Goal: Task Accomplishment & Management: Use online tool/utility

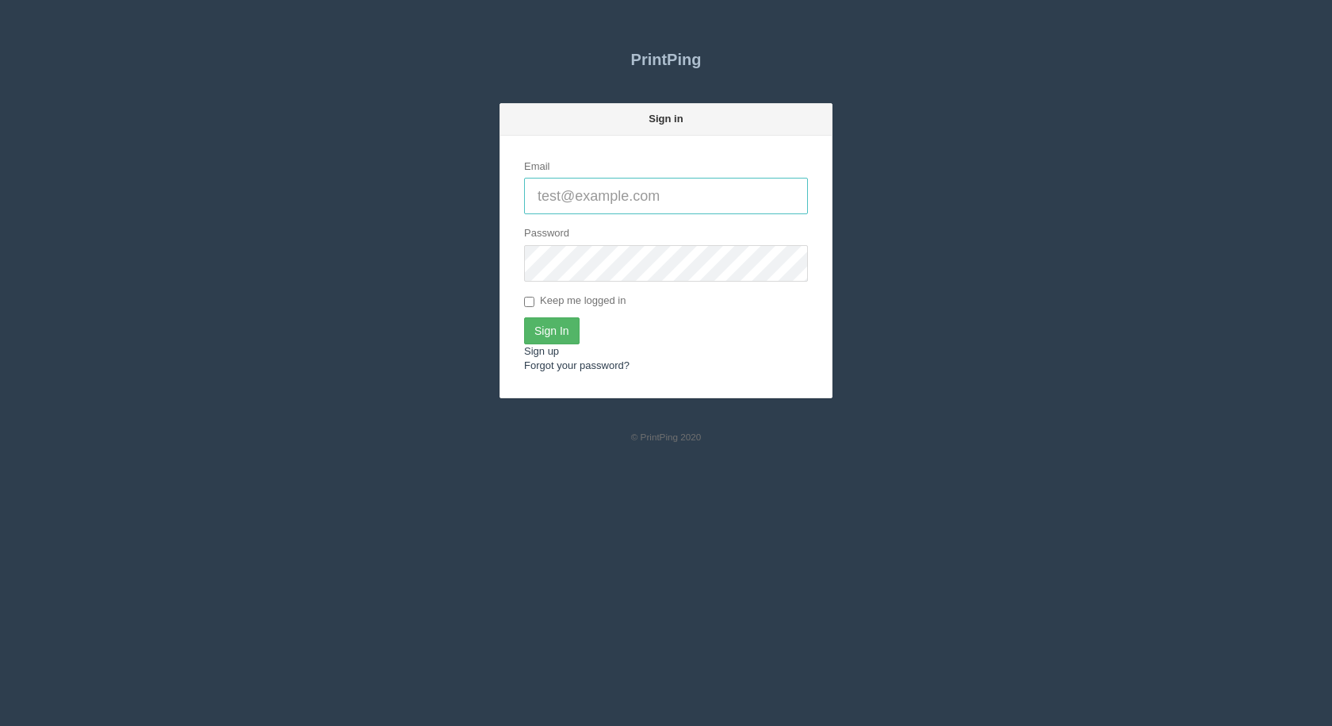
type input "[EMAIL_ADDRESS][DOMAIN_NAME]"
click at [525, 339] on input "Sign In" at bounding box center [552, 330] width 56 height 27
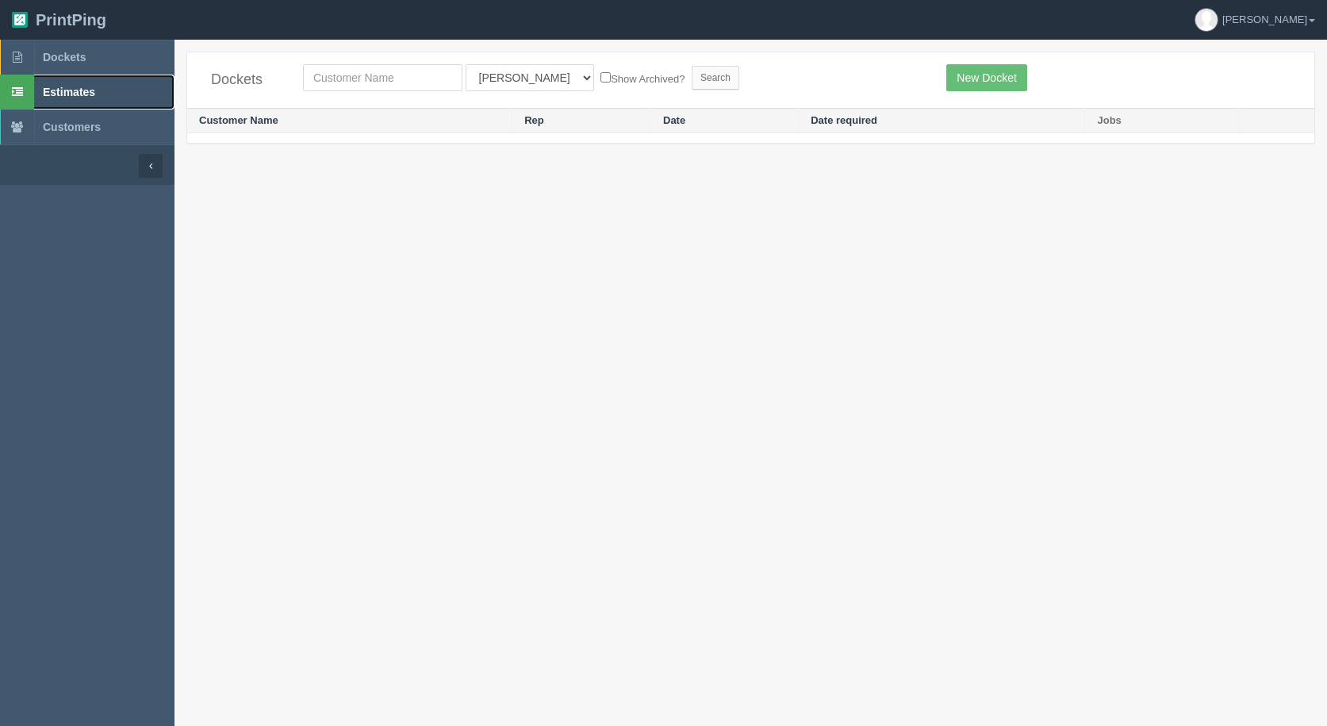
click at [52, 92] on span "Estimates" at bounding box center [69, 92] width 52 height 13
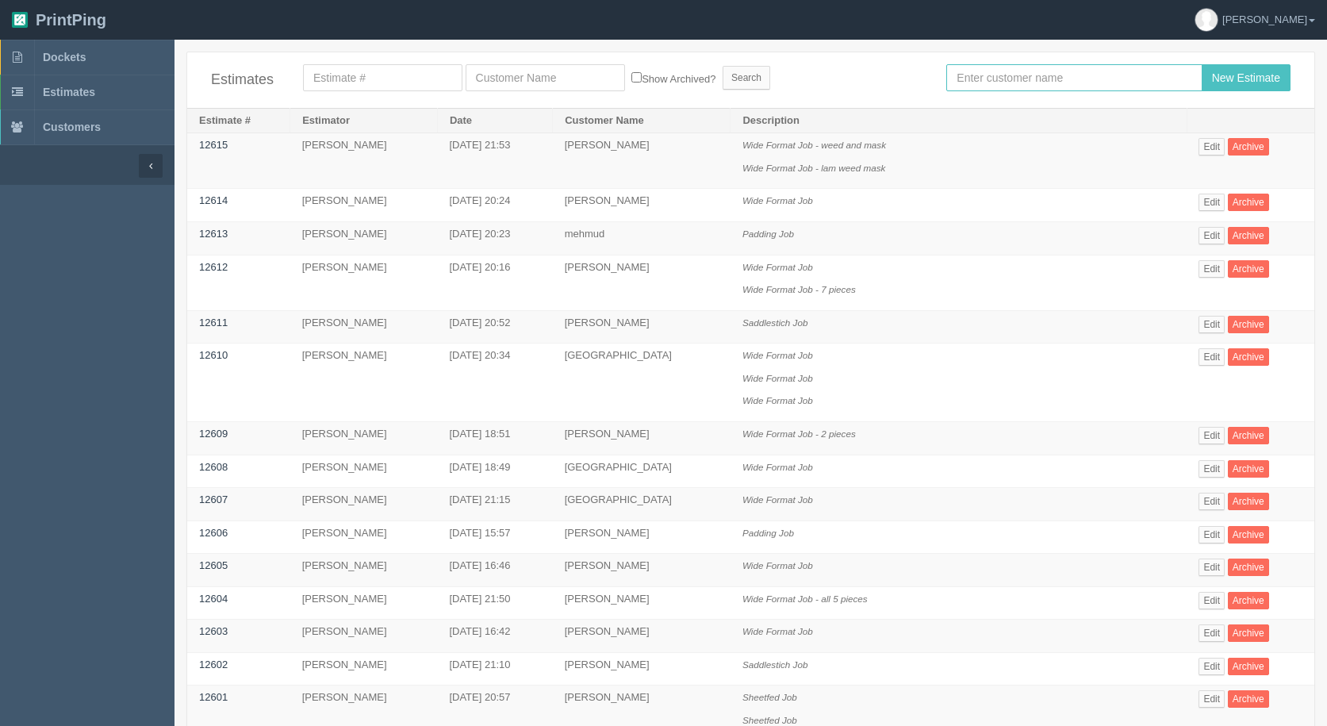
click at [975, 76] on input "text" at bounding box center [1073, 77] width 255 height 27
type input "arif"
click at [1201, 64] on input "New Estimate" at bounding box center [1245, 77] width 89 height 27
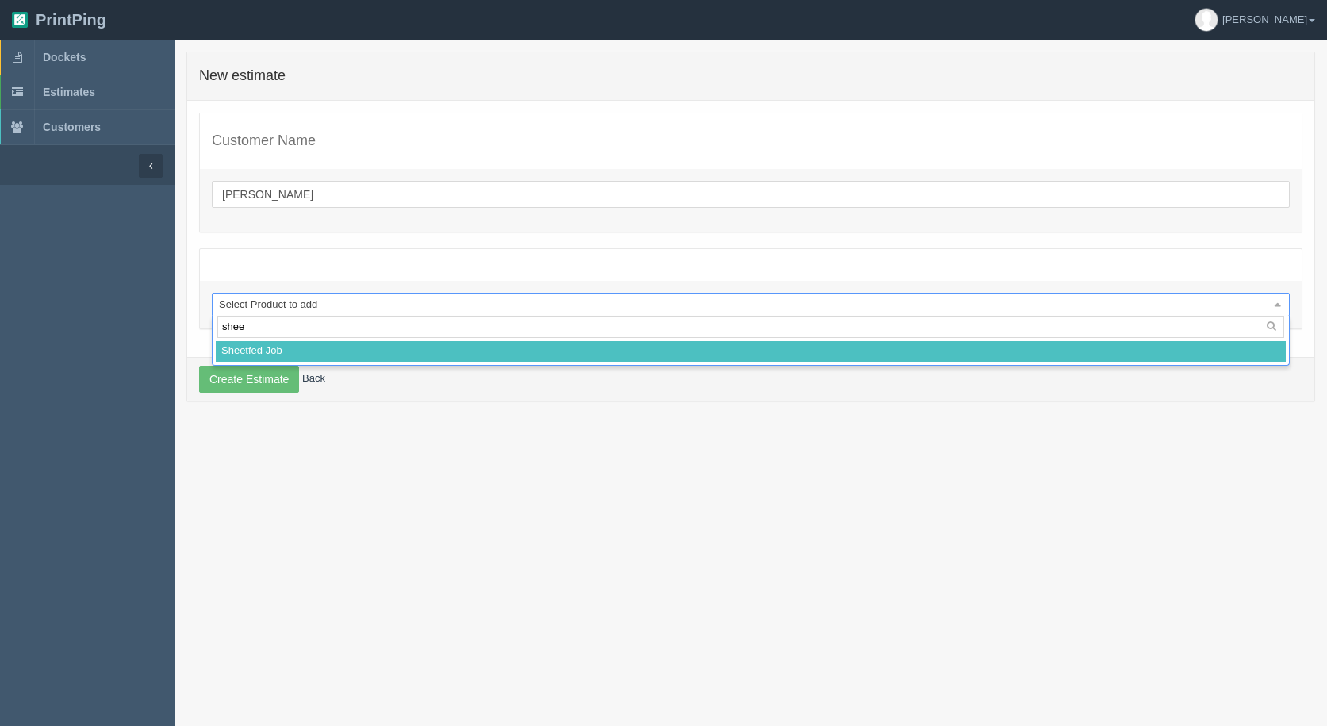
type input "sheet"
select select
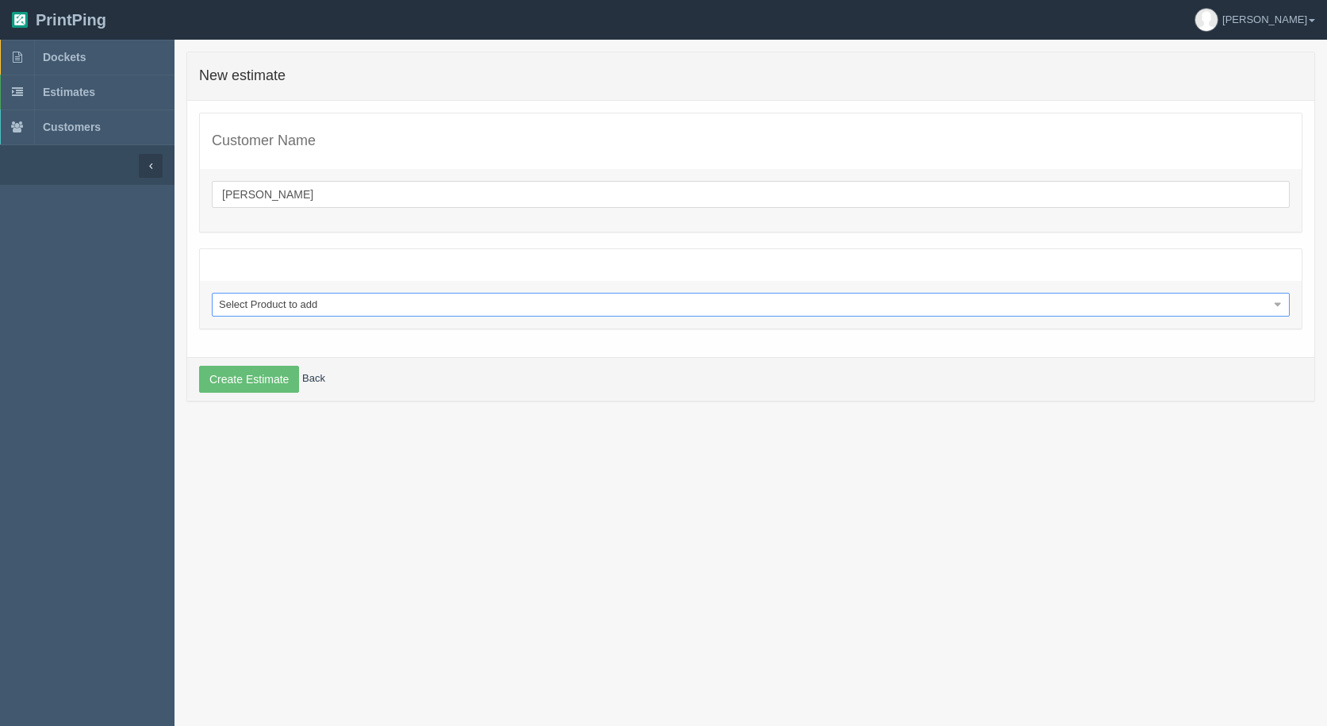
select select "0"
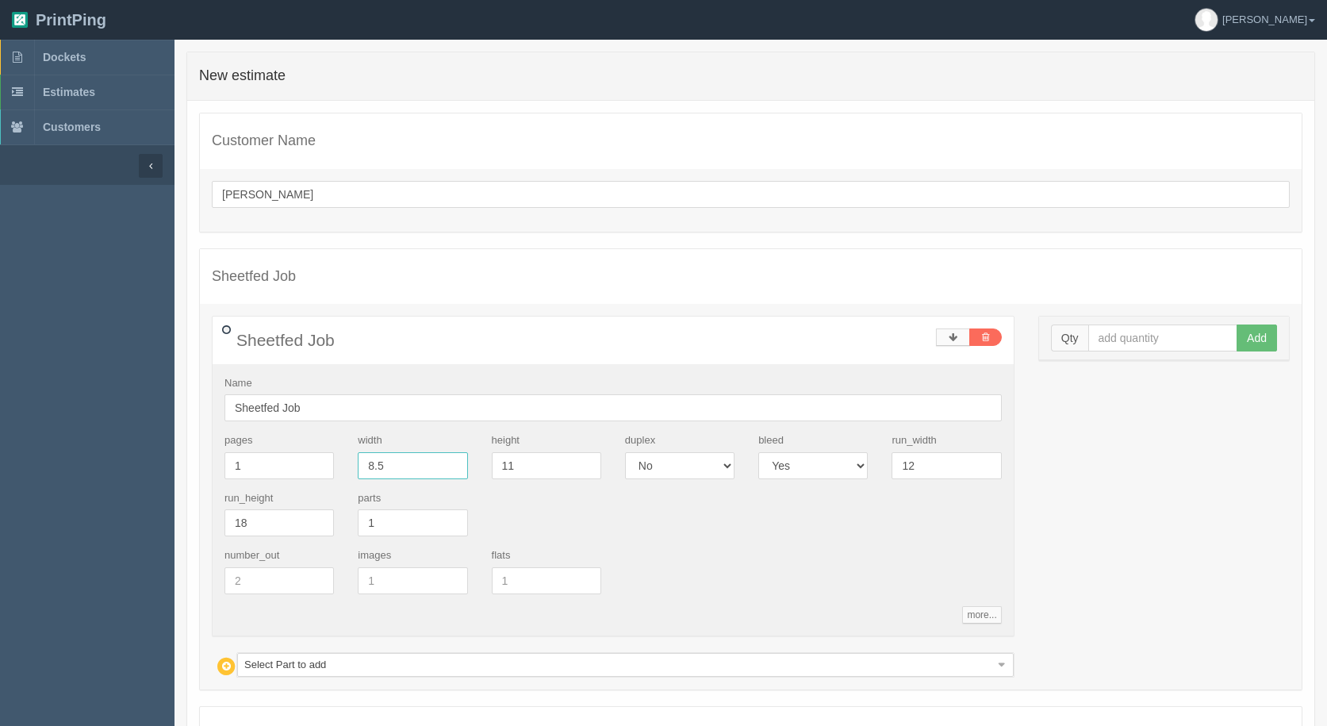
drag, startPoint x: 383, startPoint y: 457, endPoint x: 281, endPoint y: 445, distance: 102.2
click at [281, 445] on div "pages 1 width 8.5 height 11 duplex Yes No bleed Yes No run_width 12 run_height …" at bounding box center [613, 490] width 801 height 115
type input "6"
drag, startPoint x: 537, startPoint y: 465, endPoint x: 262, endPoint y: 435, distance: 275.9
click at [314, 453] on div "pages 1 width 6 height NaN duplex Yes No bleed Yes No run_width 12 run_height 1…" at bounding box center [613, 490] width 801 height 115
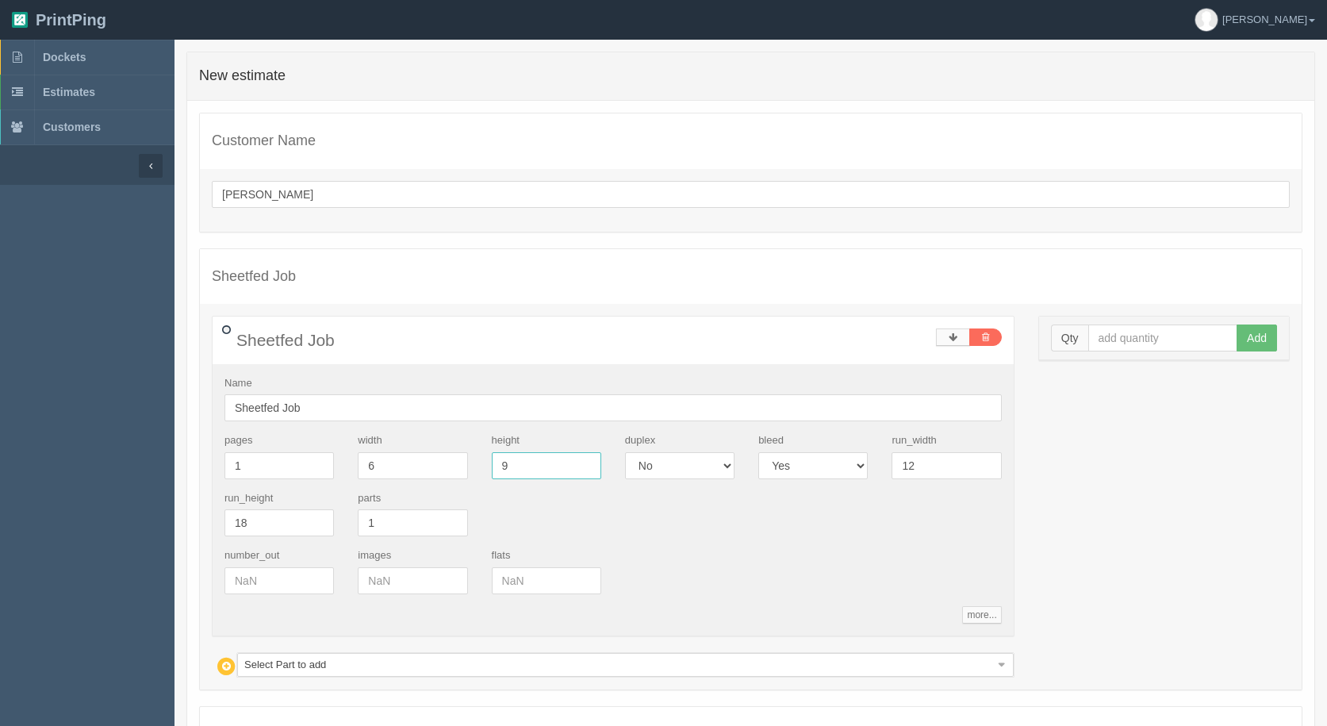
type input "9"
click at [1151, 334] on input "text" at bounding box center [1163, 337] width 150 height 27
type input "1000"
click at [1236, 324] on button "Add" at bounding box center [1256, 337] width 40 height 27
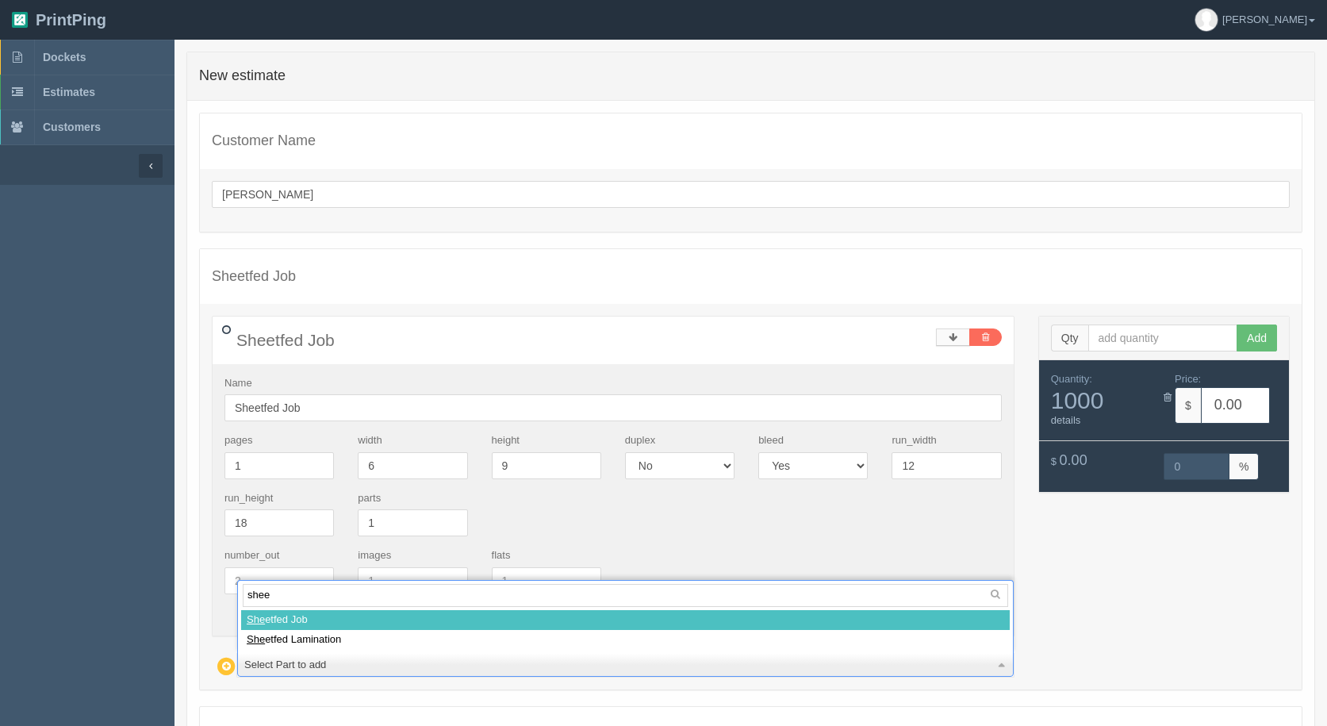
type input "sheet"
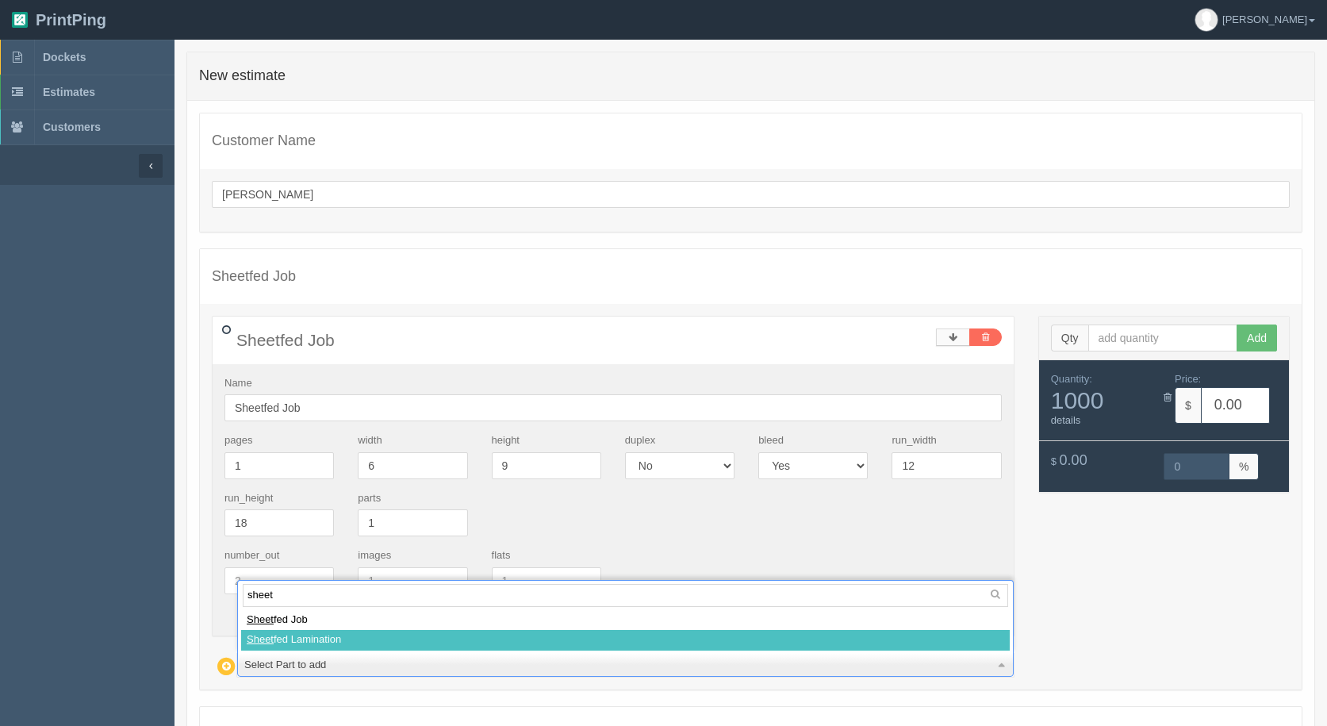
select select
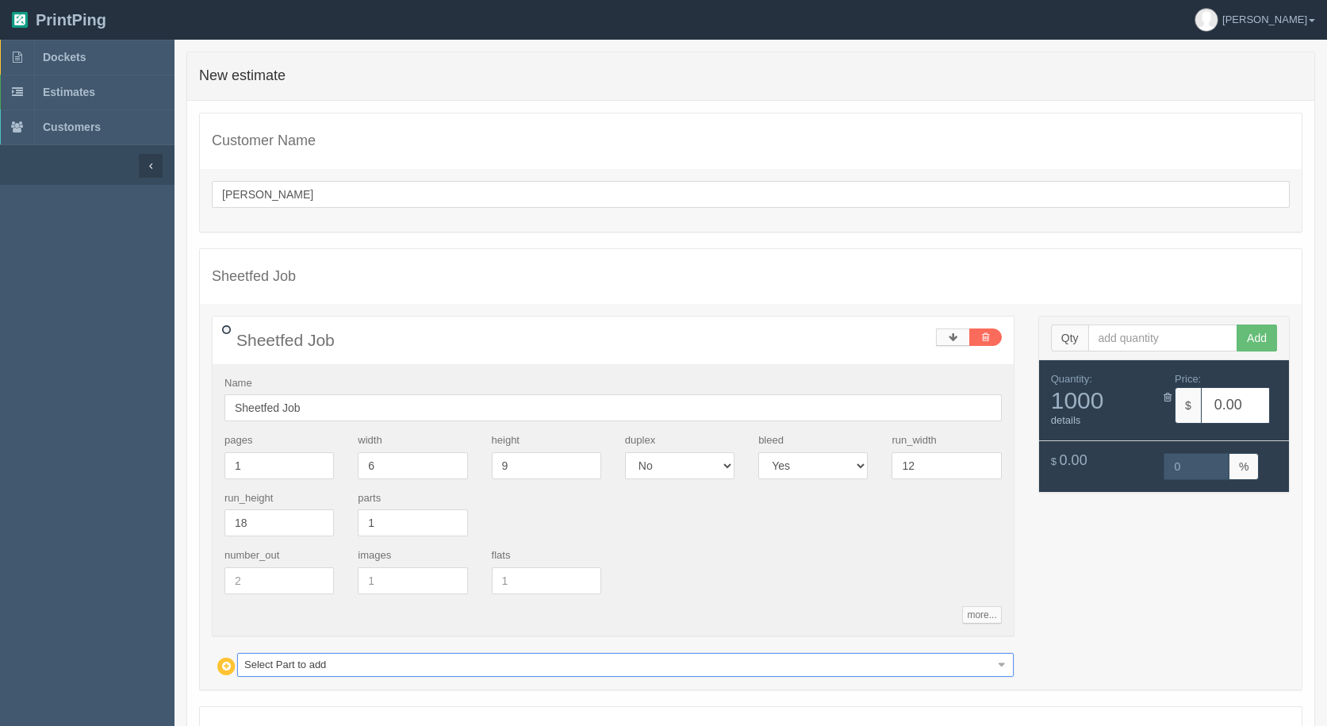
type input "300.66"
type input "15.00"
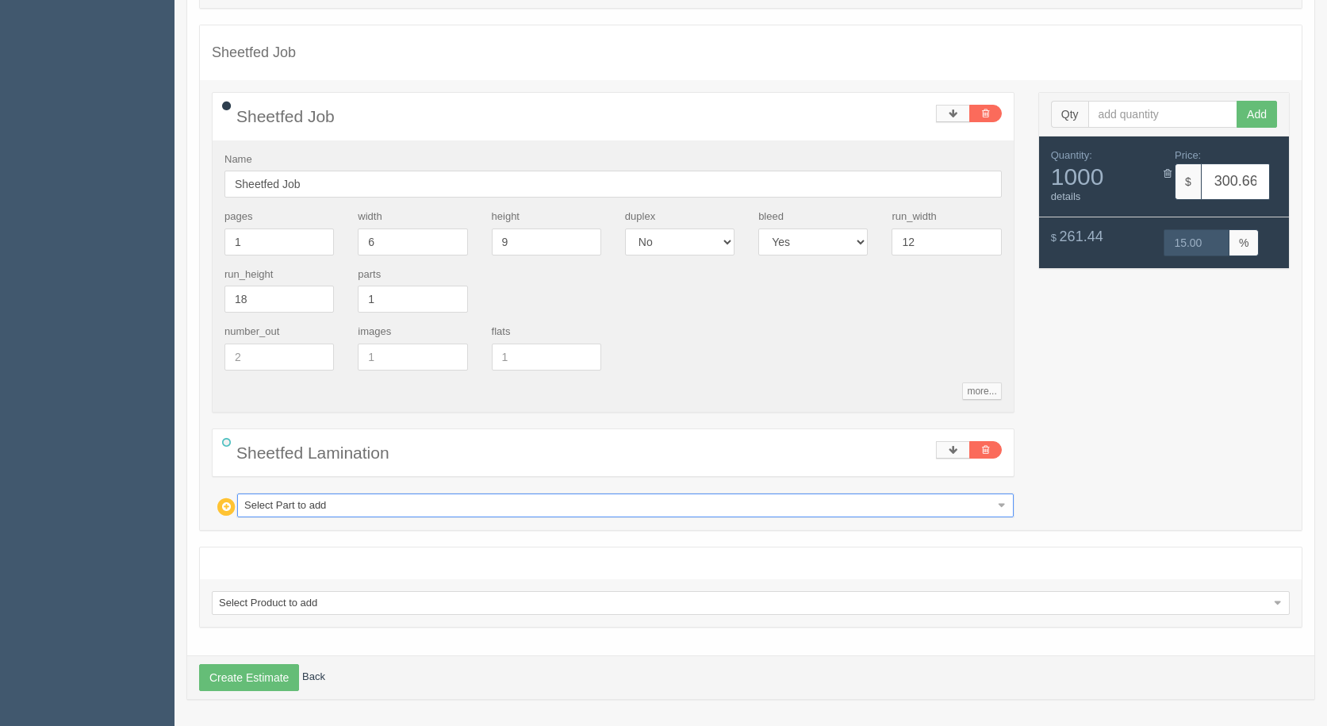
scroll to position [225, 0]
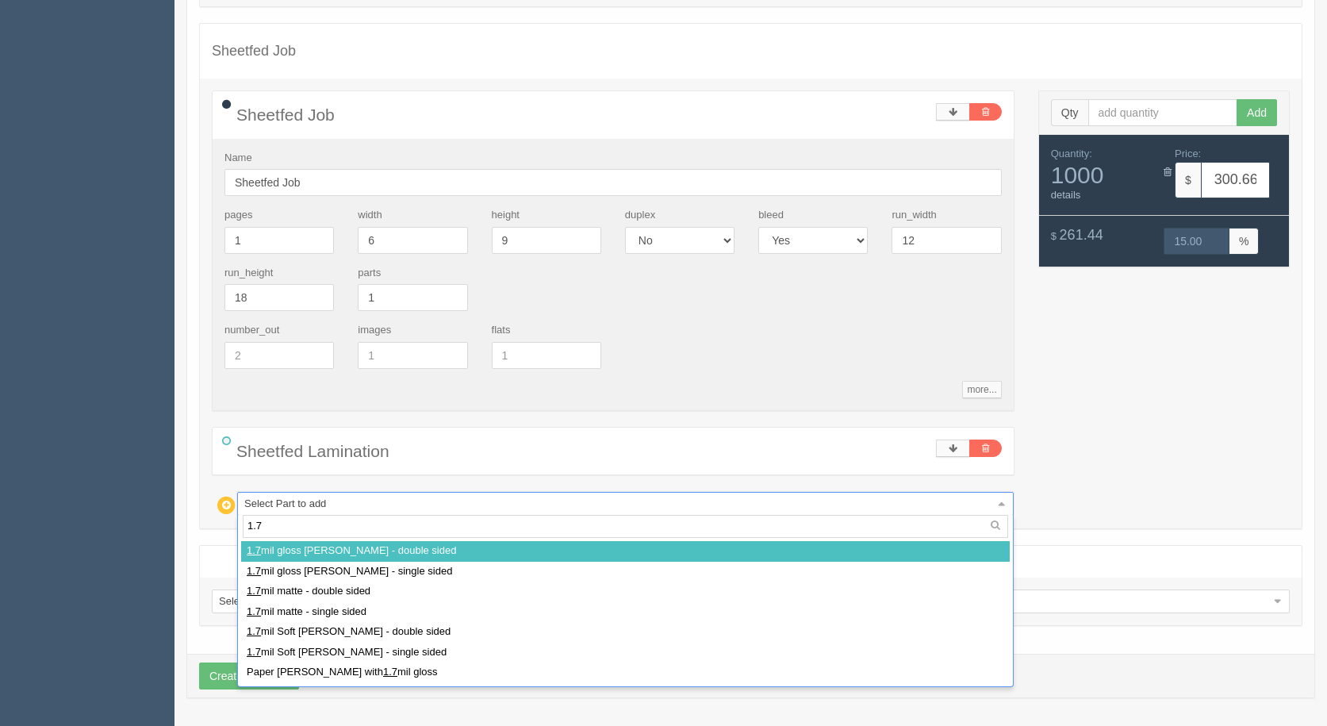
type input "1.7"
select select
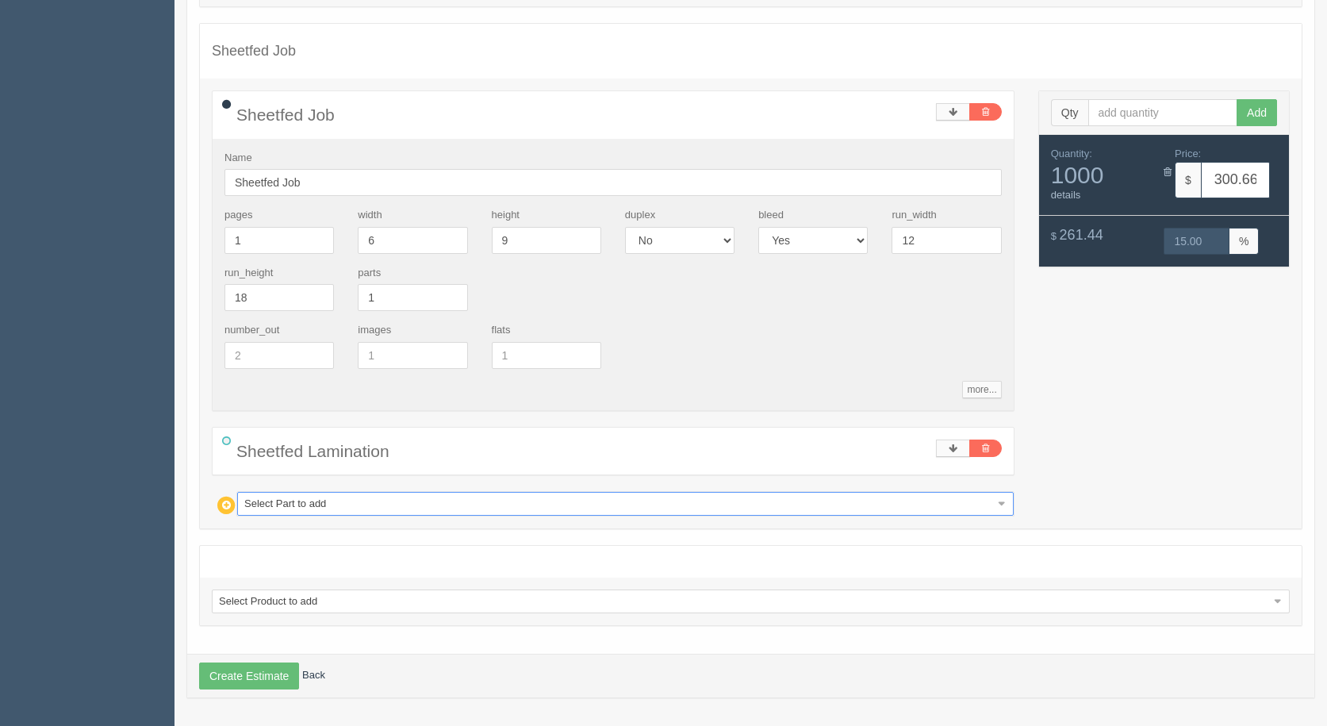
type input "427.74"
type input "15.00"
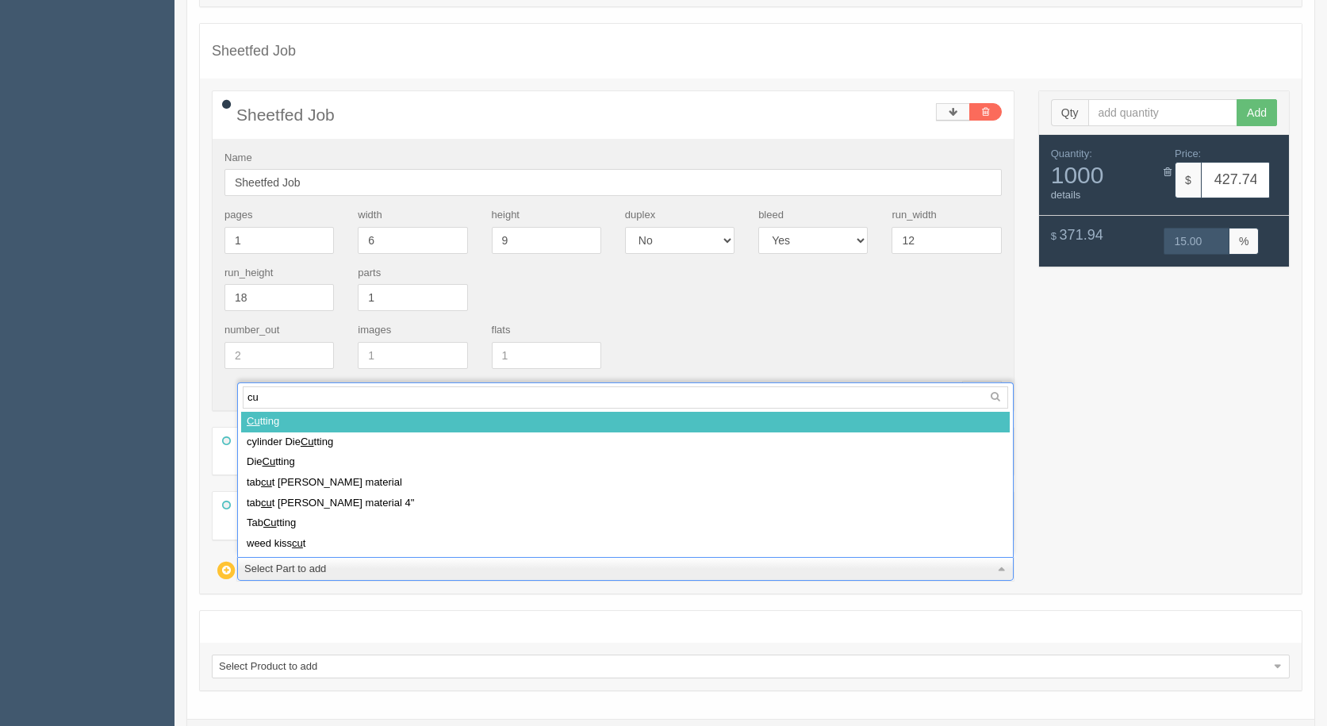
type input "cut"
select select
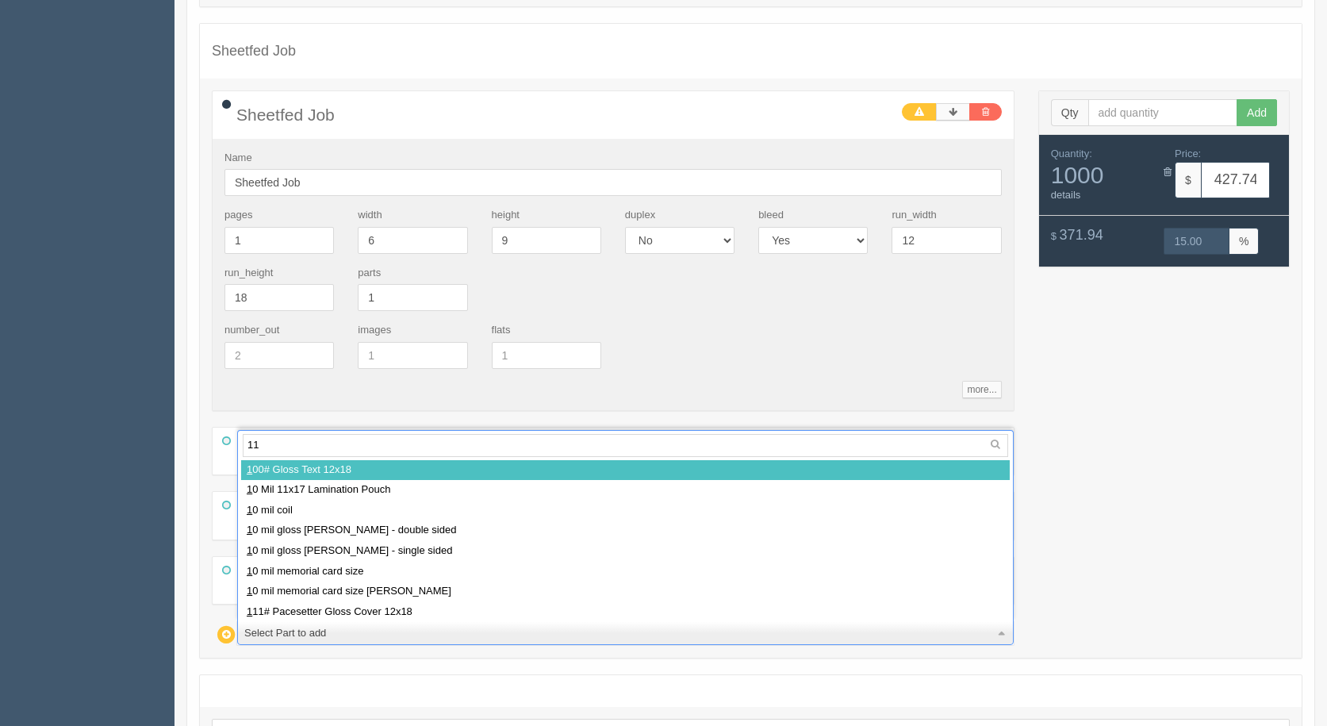
type input "111"
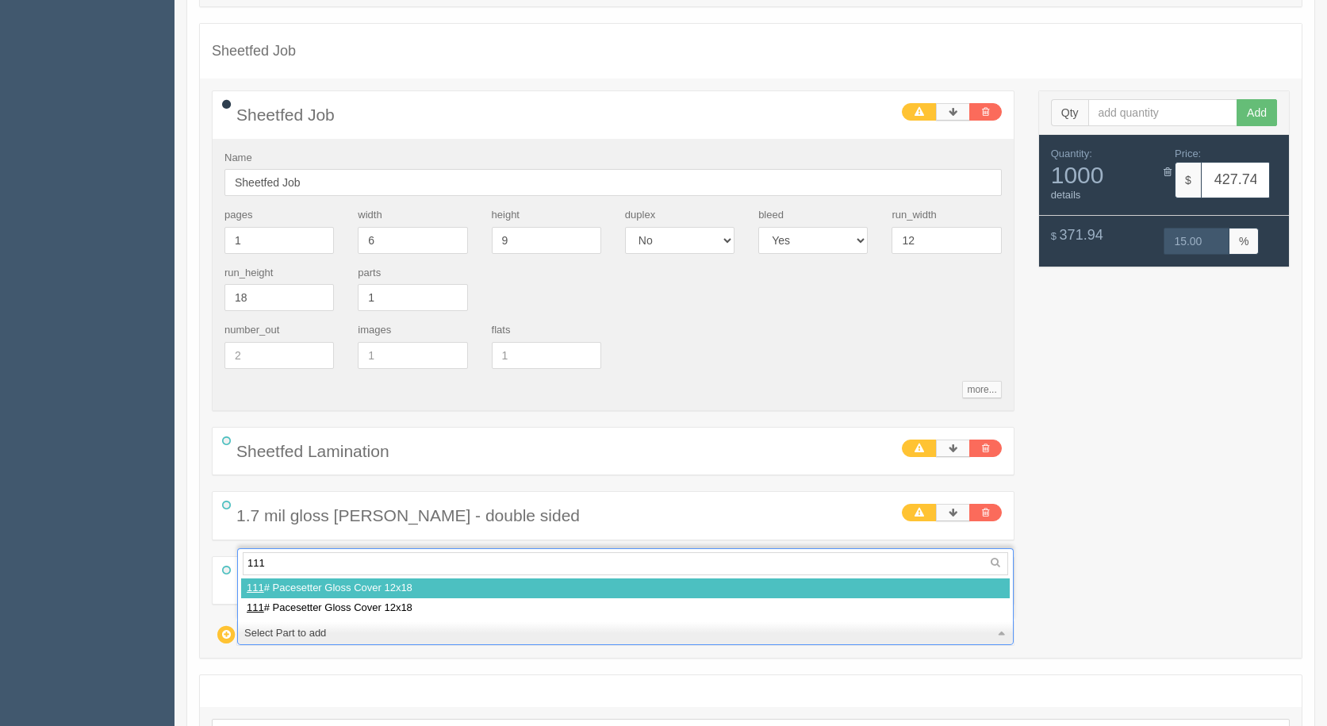
select select
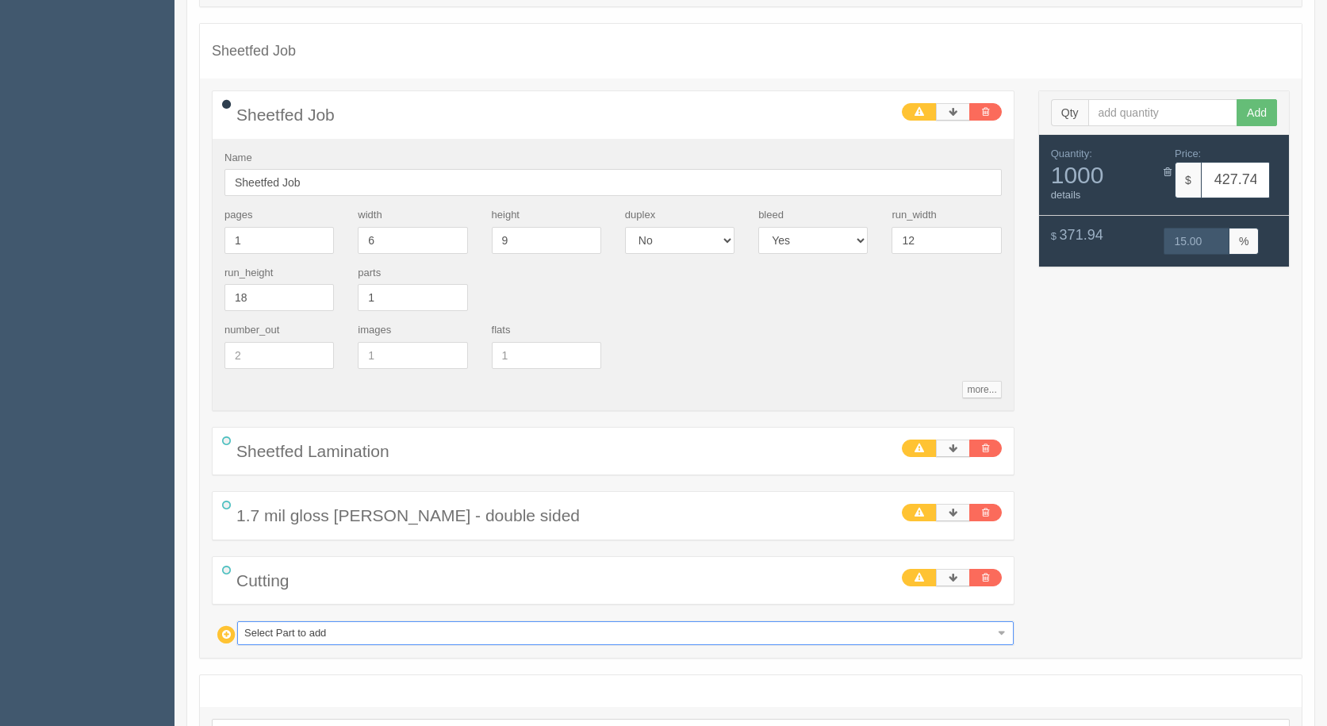
type input "433.72"
type input "15.00"
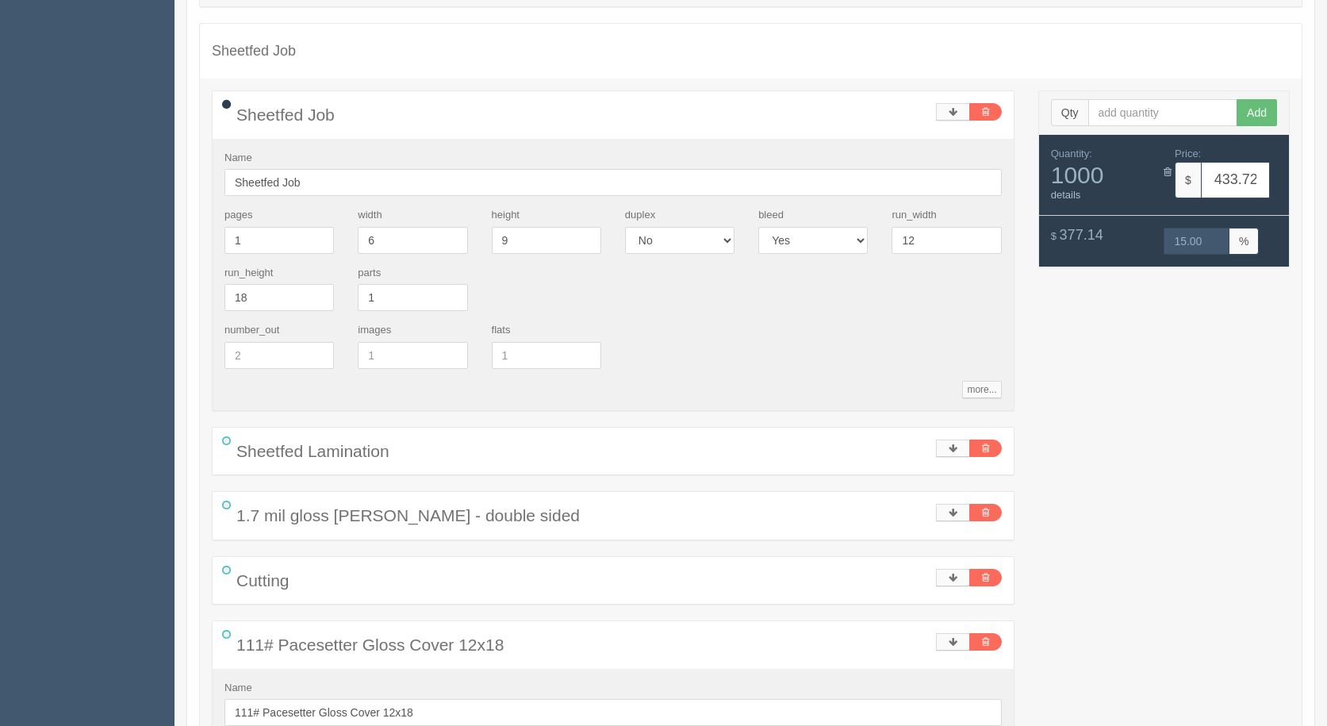
type input "d"
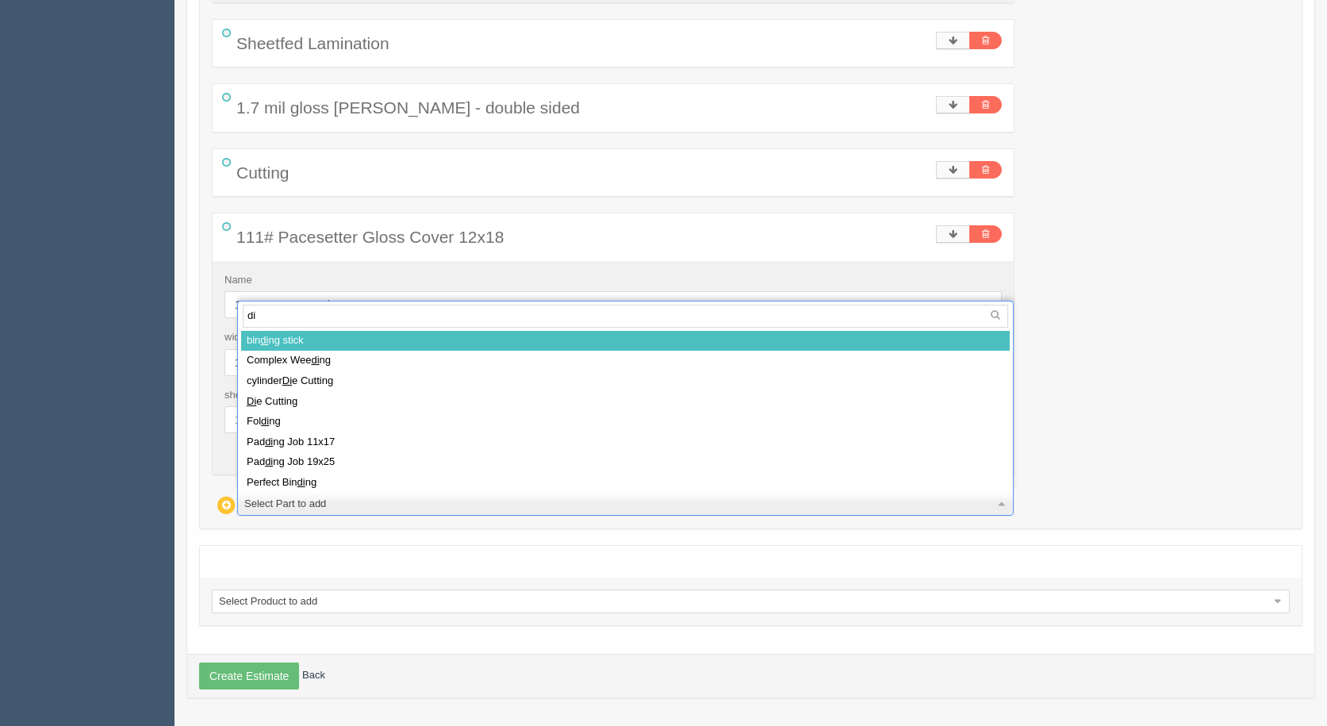
type input "d"
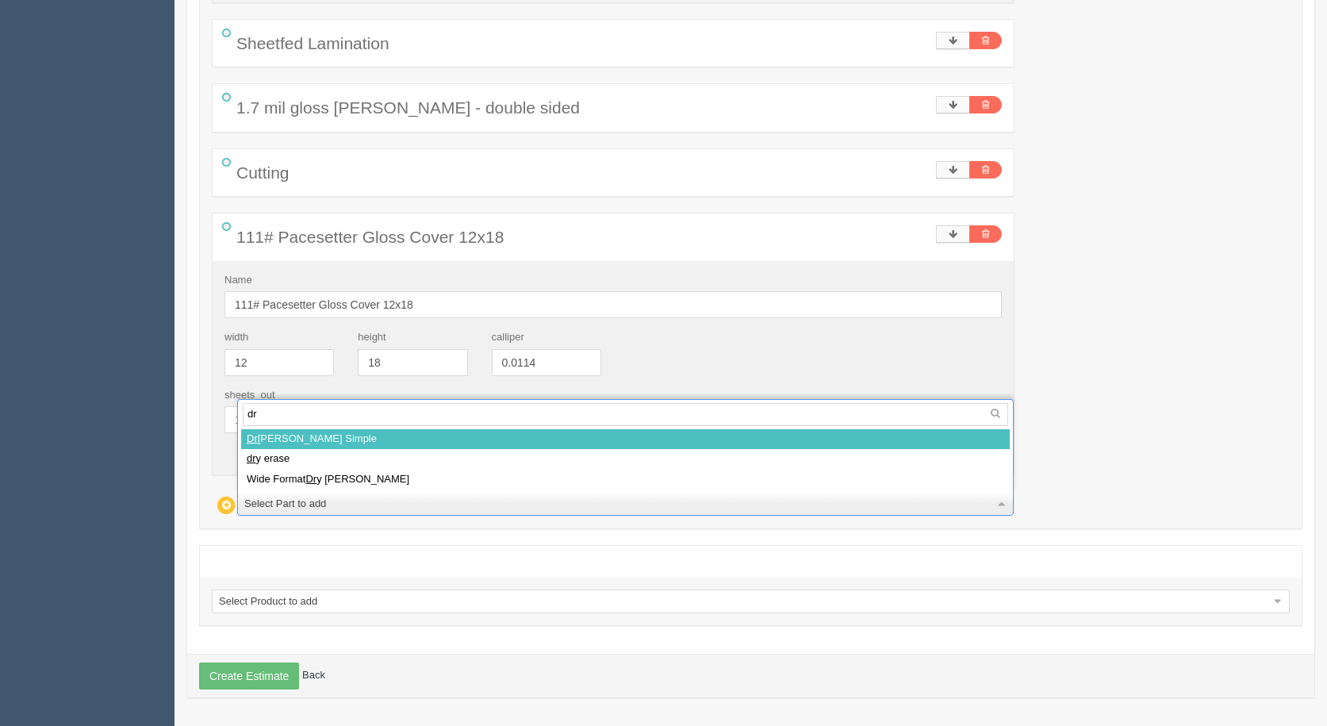
type input "d"
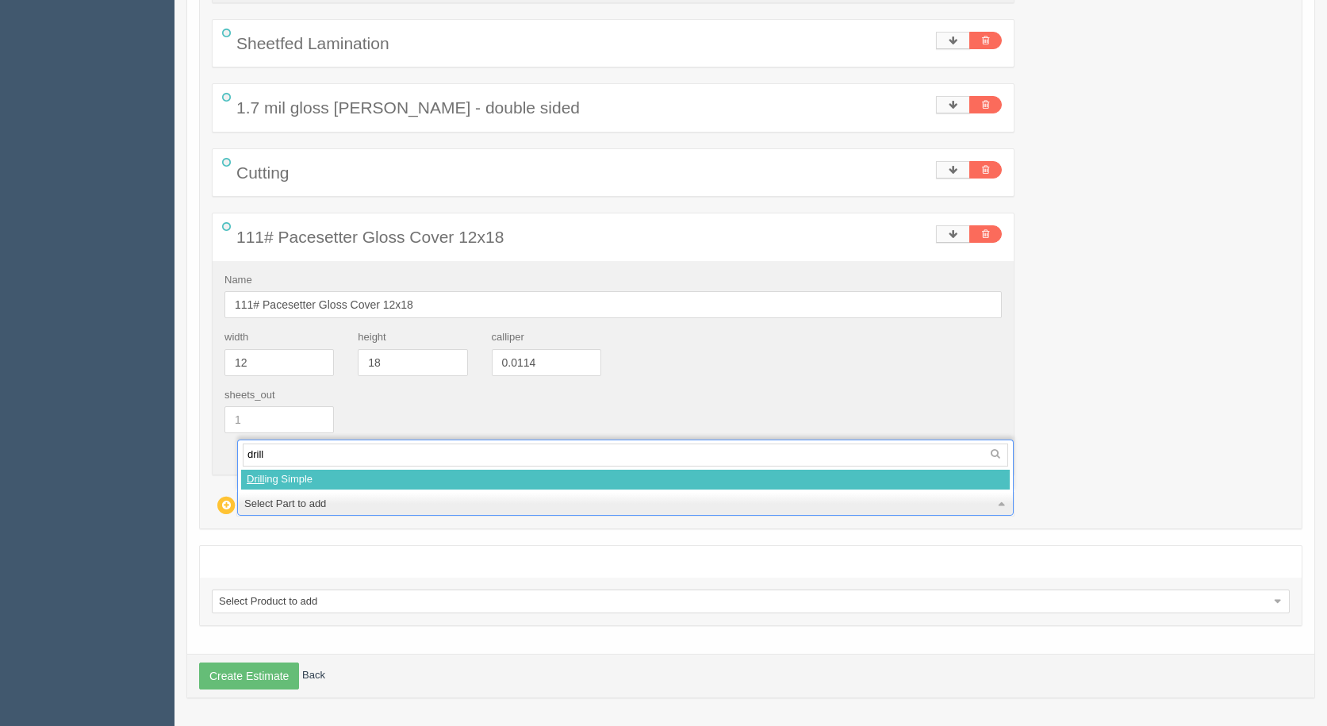
type input "drill"
select select
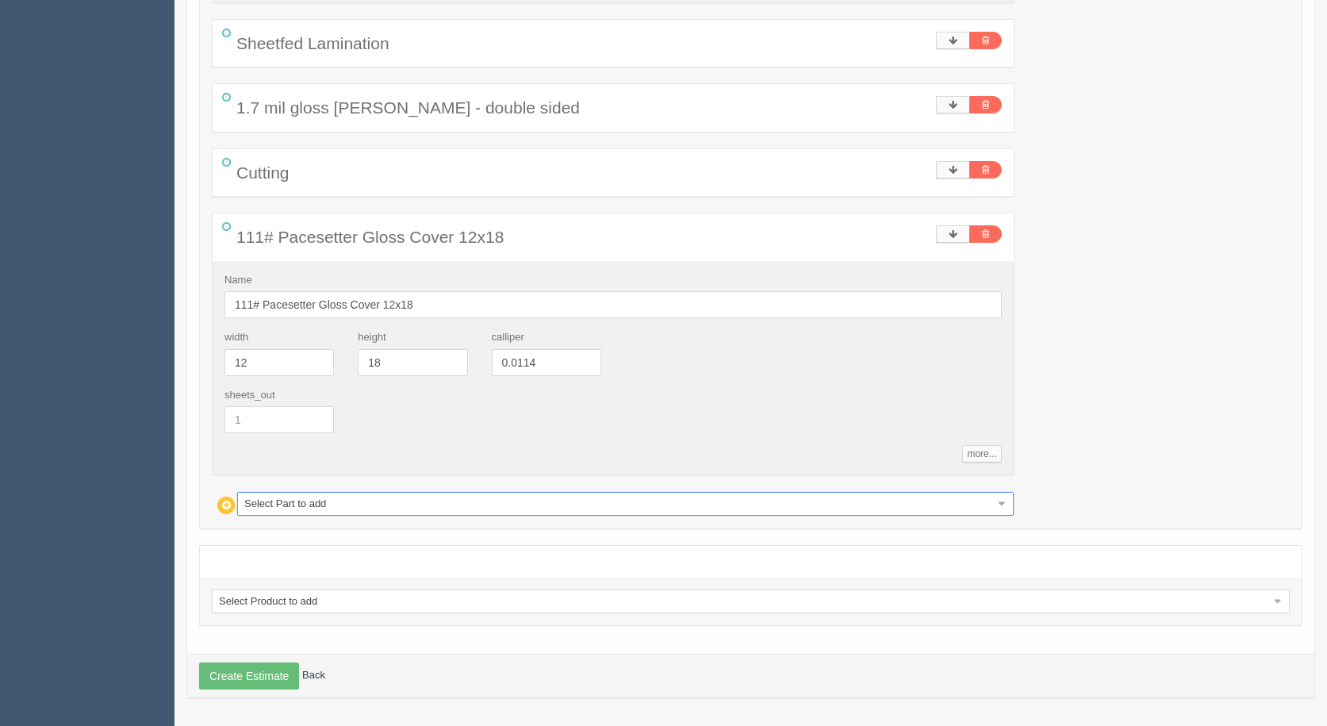
type input "466.61"
type input "15.00"
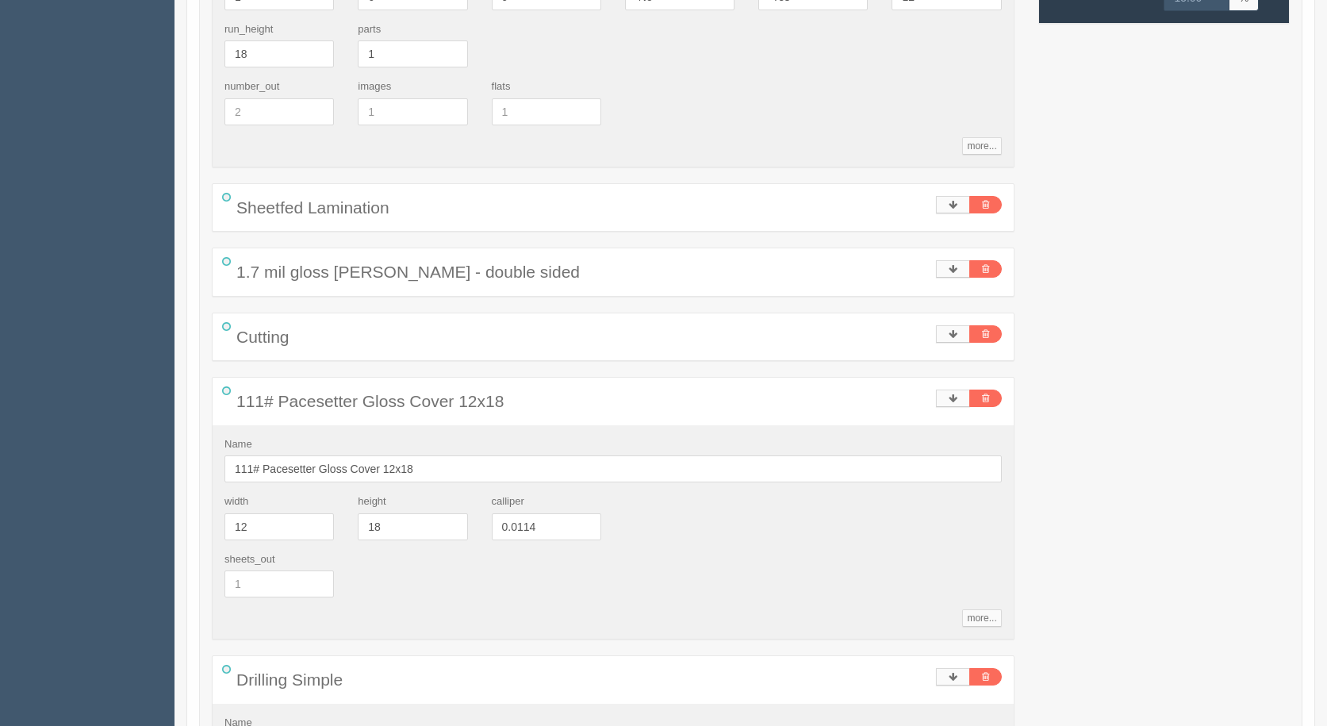
scroll to position [236, 0]
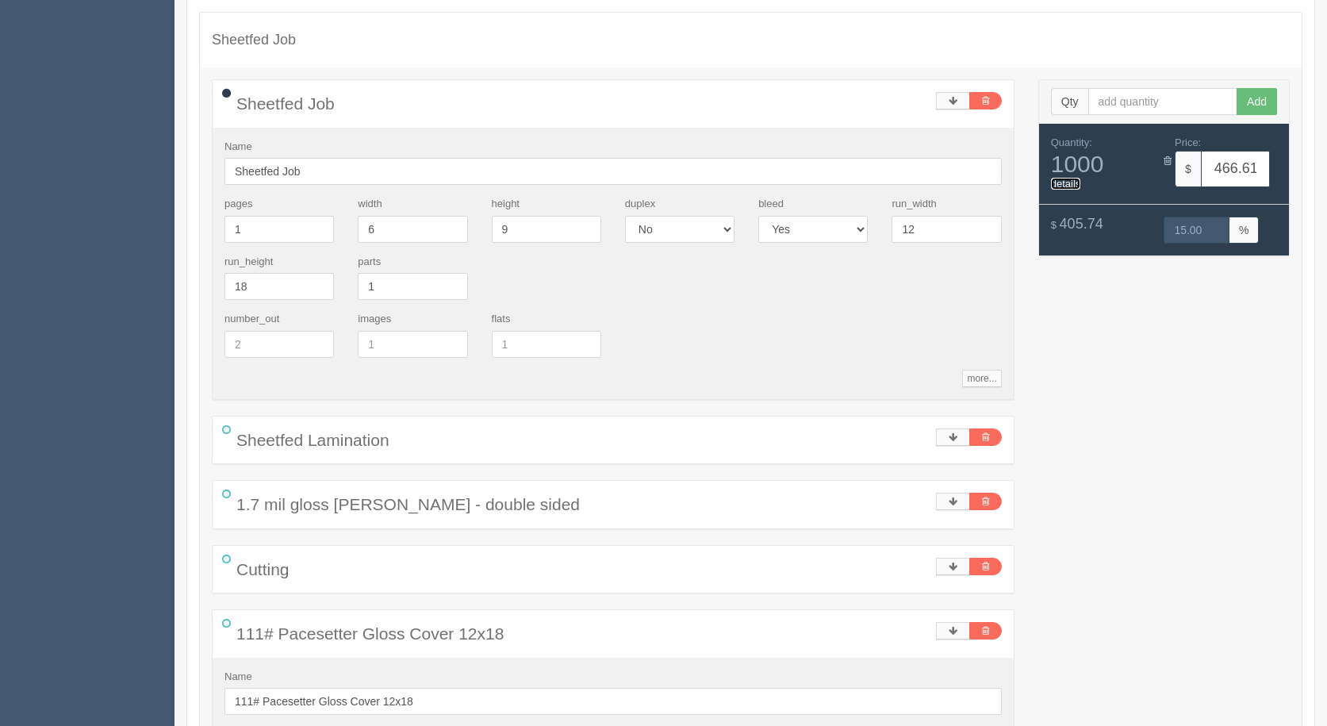
click at [1059, 183] on link "details" at bounding box center [1066, 184] width 30 height 12
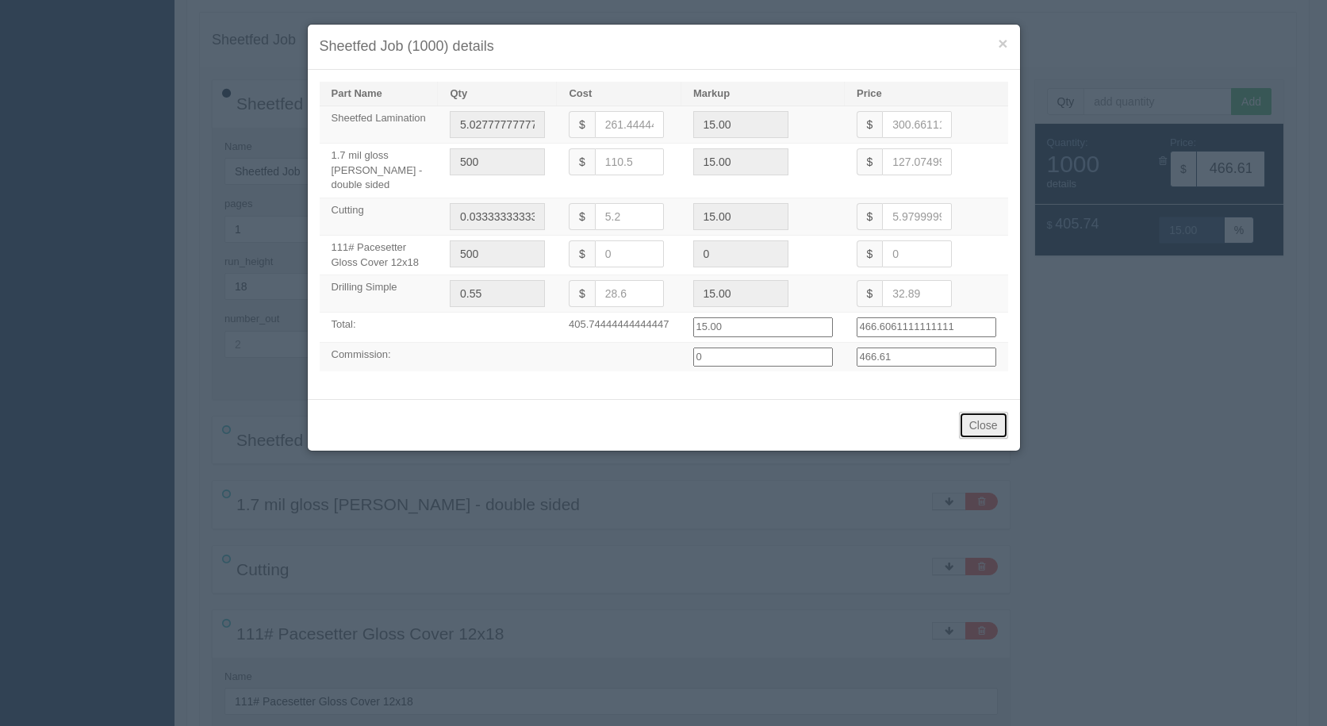
click at [990, 412] on button "Close" at bounding box center [983, 425] width 49 height 27
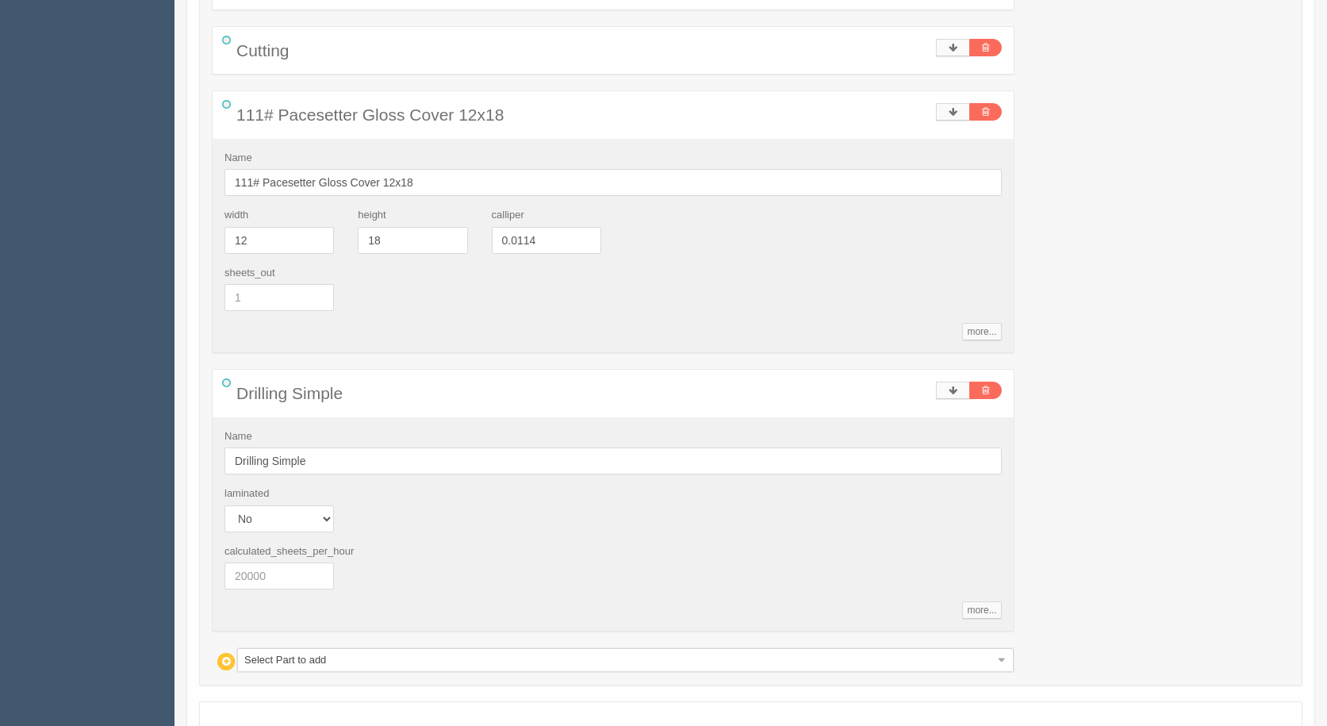
scroll to position [911, 0]
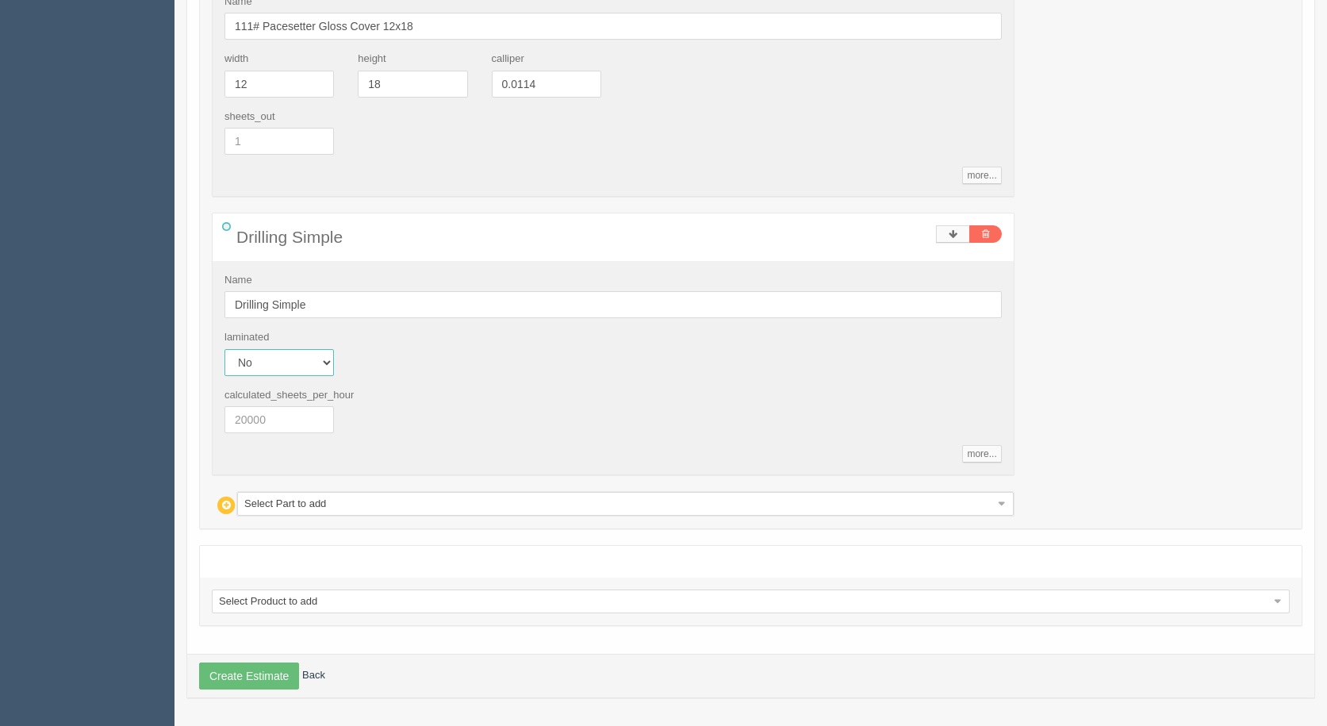
click at [324, 363] on select "Yes No" at bounding box center [278, 362] width 109 height 27
select select "1"
click at [224, 349] on select "Yes No" at bounding box center [278, 362] width 109 height 27
type input "475.58"
type input "15.00"
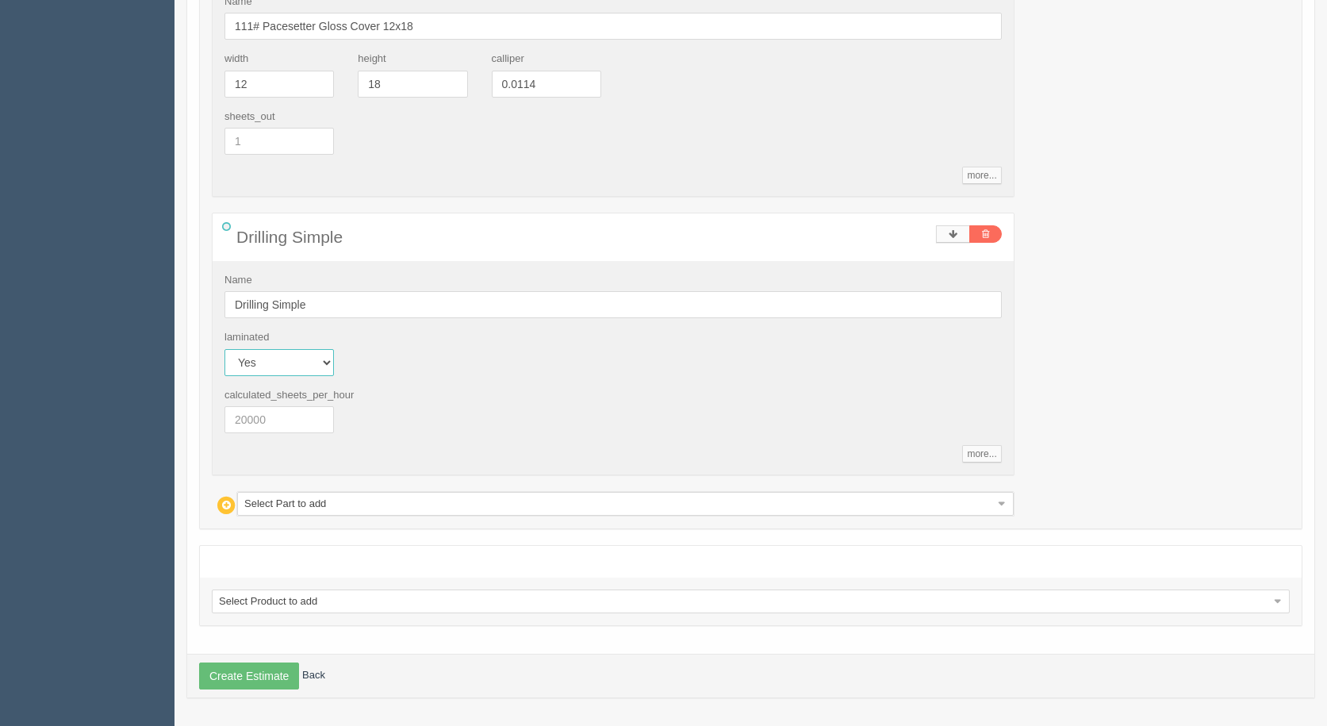
select select "1"
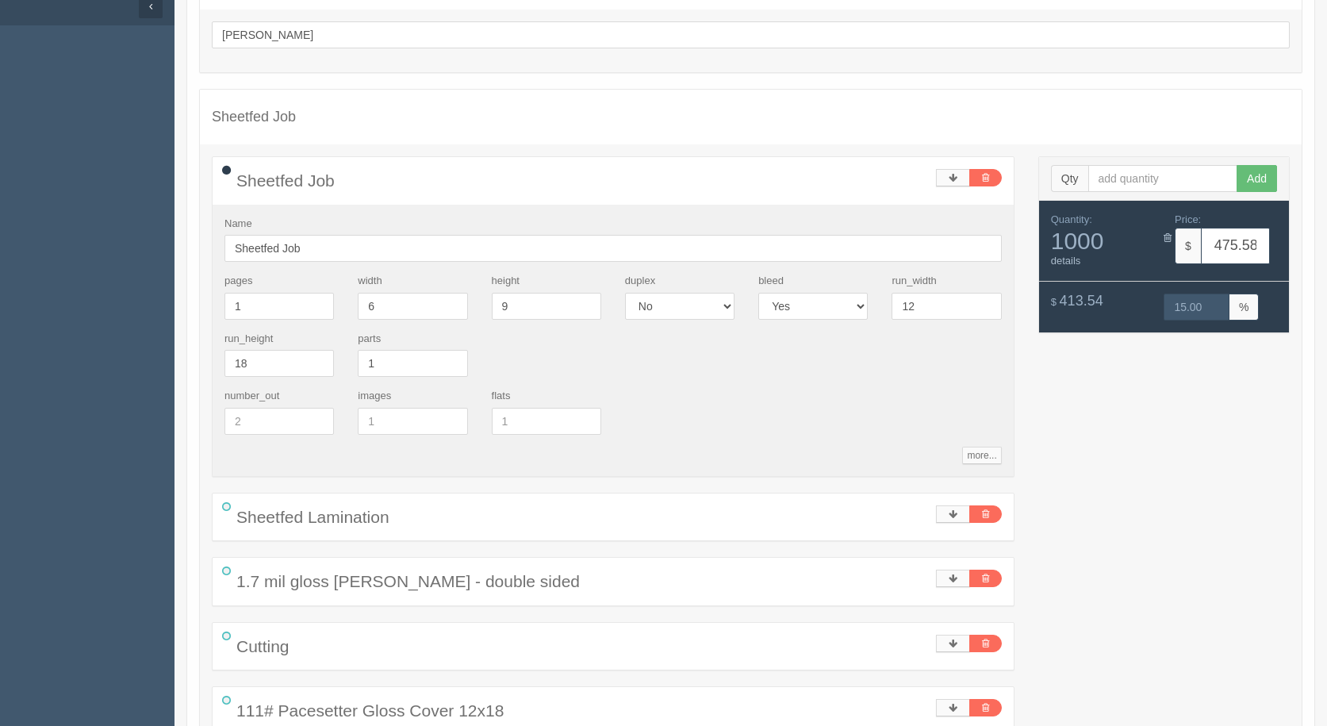
scroll to position [39, 0]
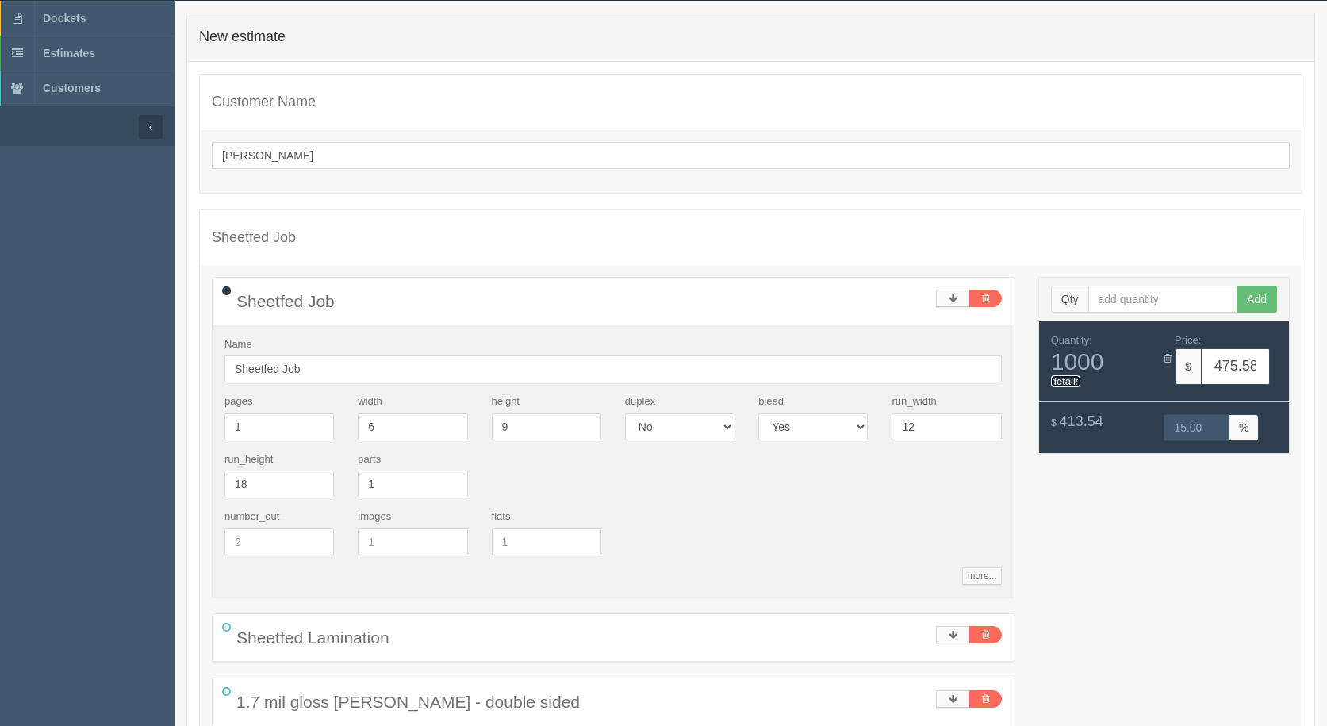
click at [1077, 377] on link "details" at bounding box center [1066, 381] width 30 height 12
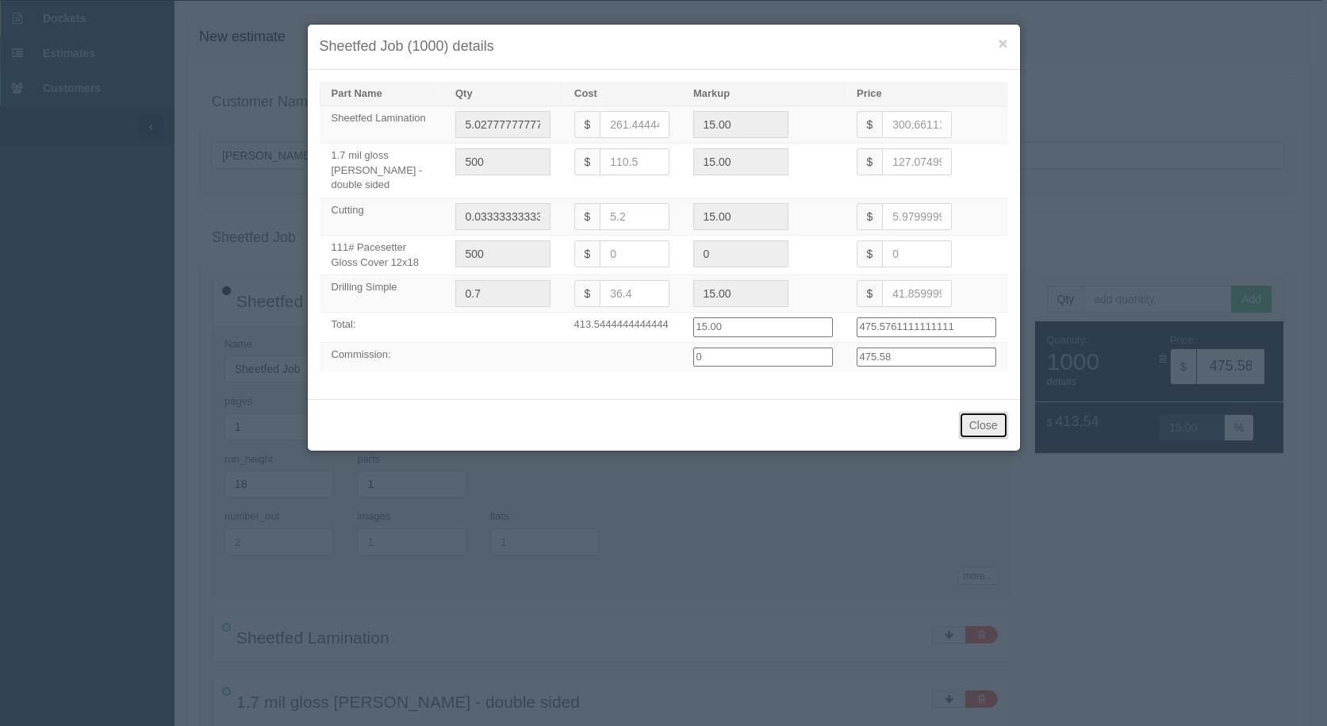
click at [984, 412] on button "Close" at bounding box center [983, 425] width 49 height 27
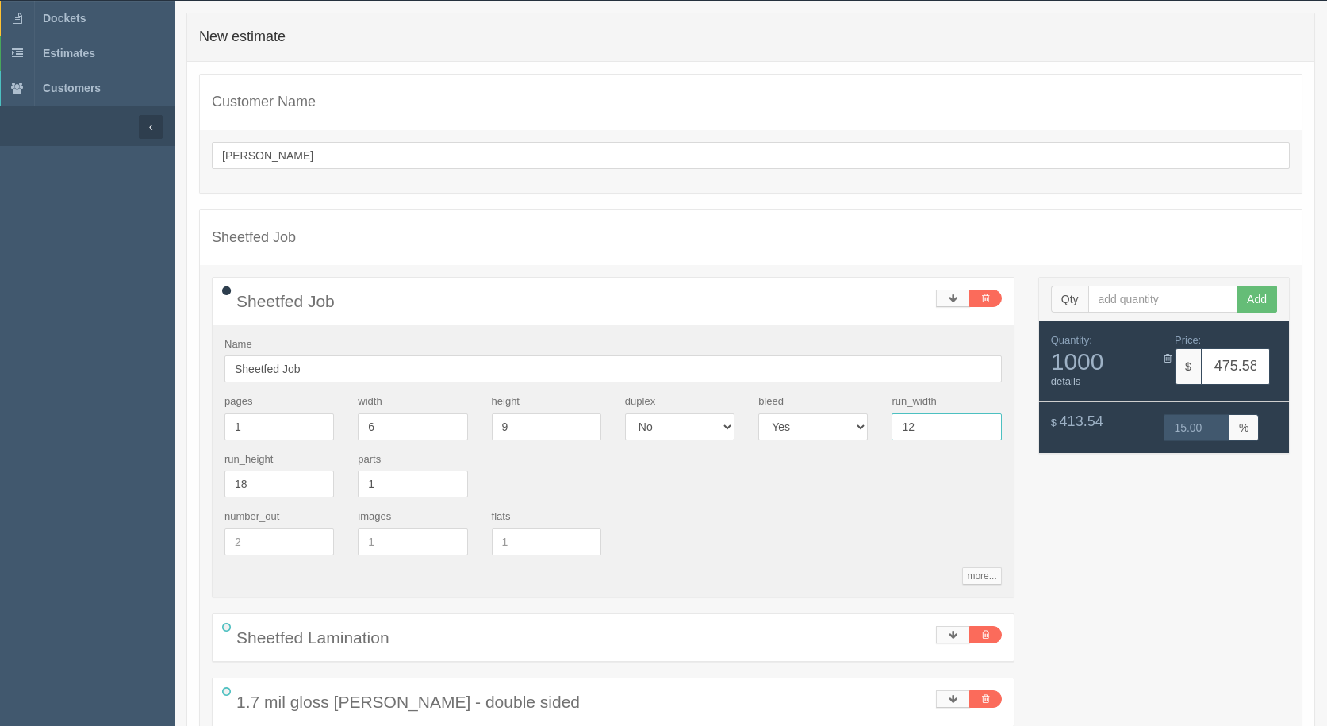
drag, startPoint x: 898, startPoint y: 431, endPoint x: 791, endPoint y: 406, distance: 110.0
click at [836, 420] on div "pages 1 width 6 height 9 duplex Yes No bleed Yes No run_width 12 run_height 18 …" at bounding box center [613, 451] width 801 height 115
type input "13"
type input "19"
type input "265.91"
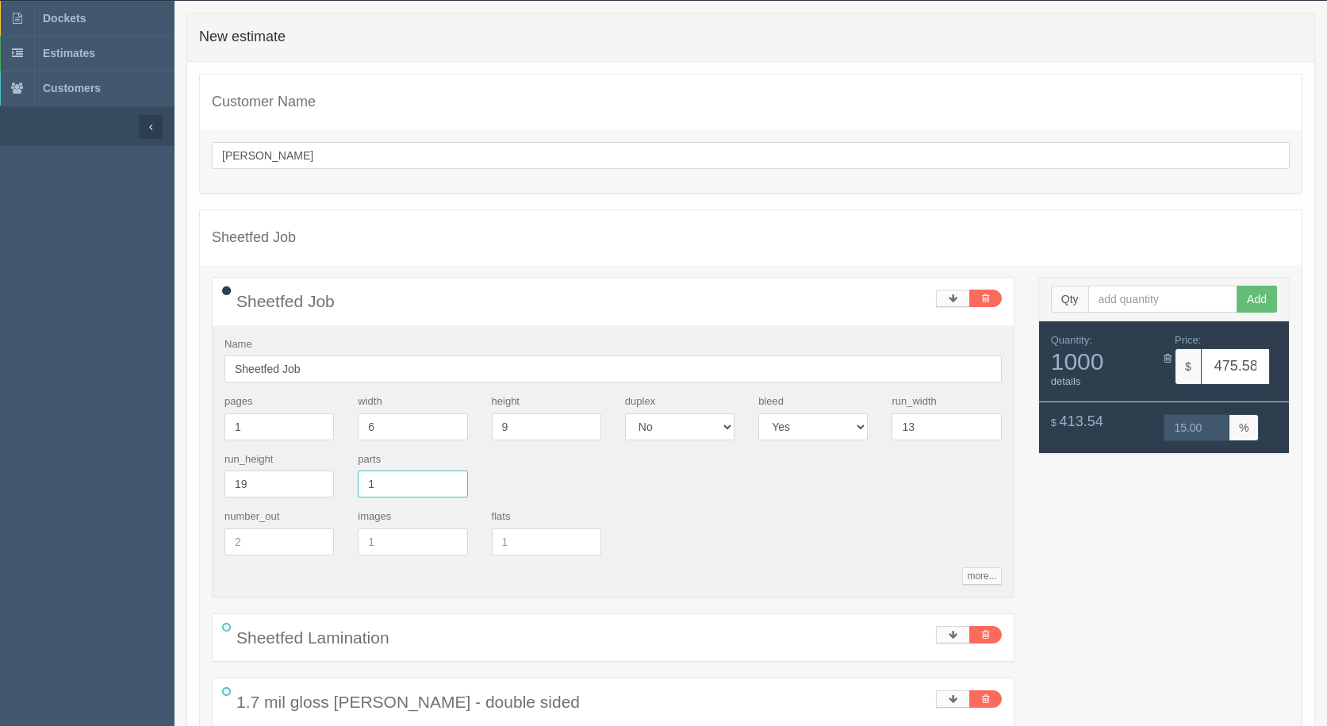
type input "15.96"
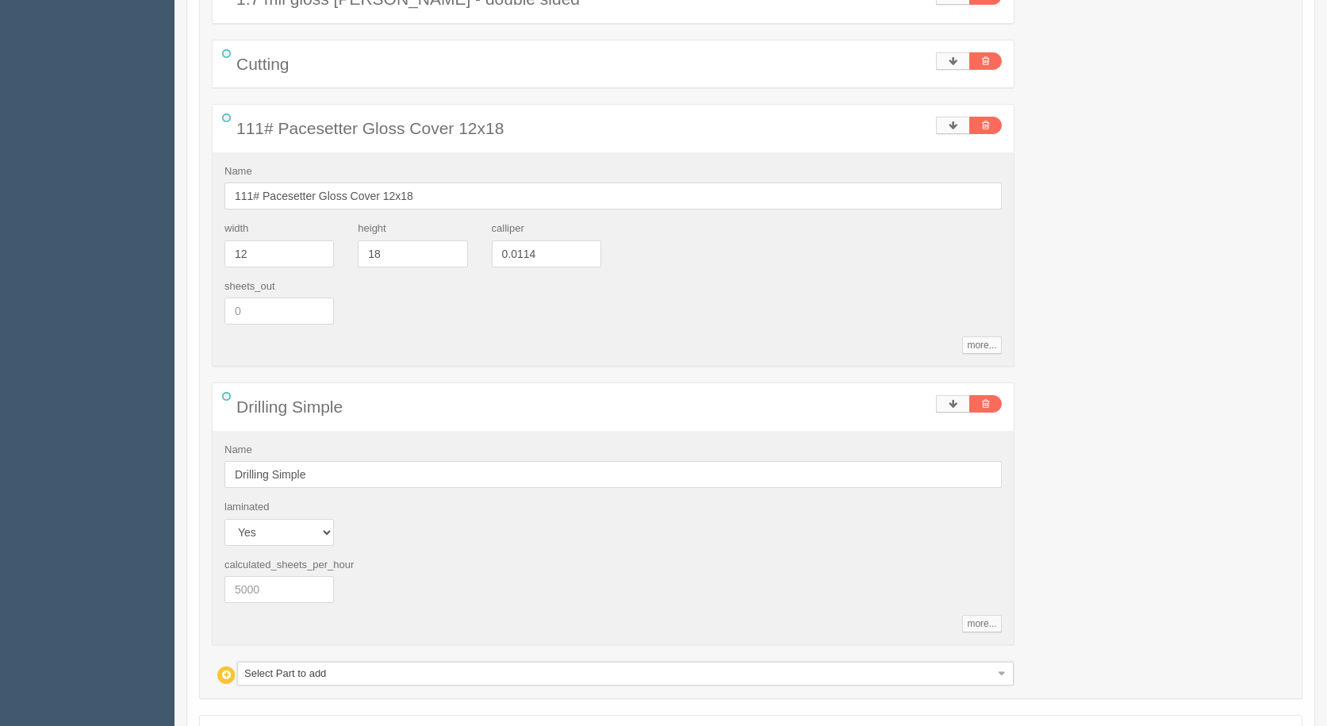
scroll to position [911, 0]
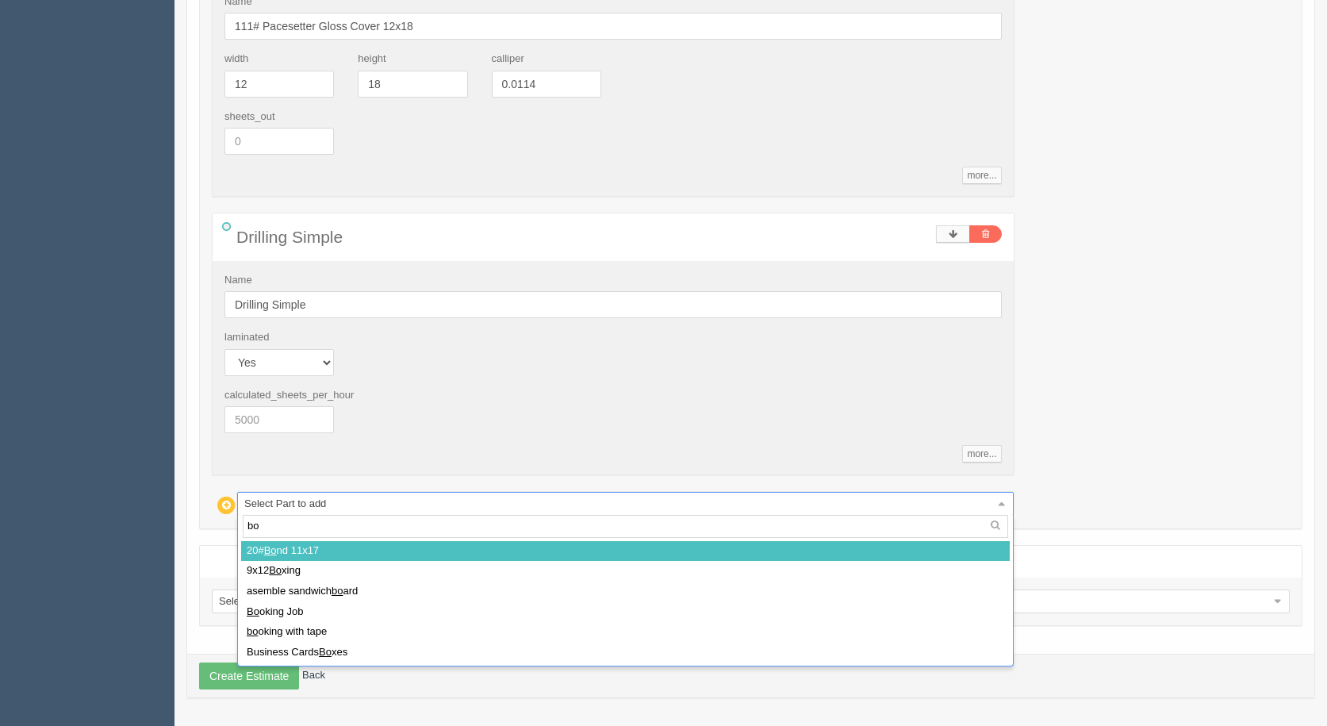
type input "box"
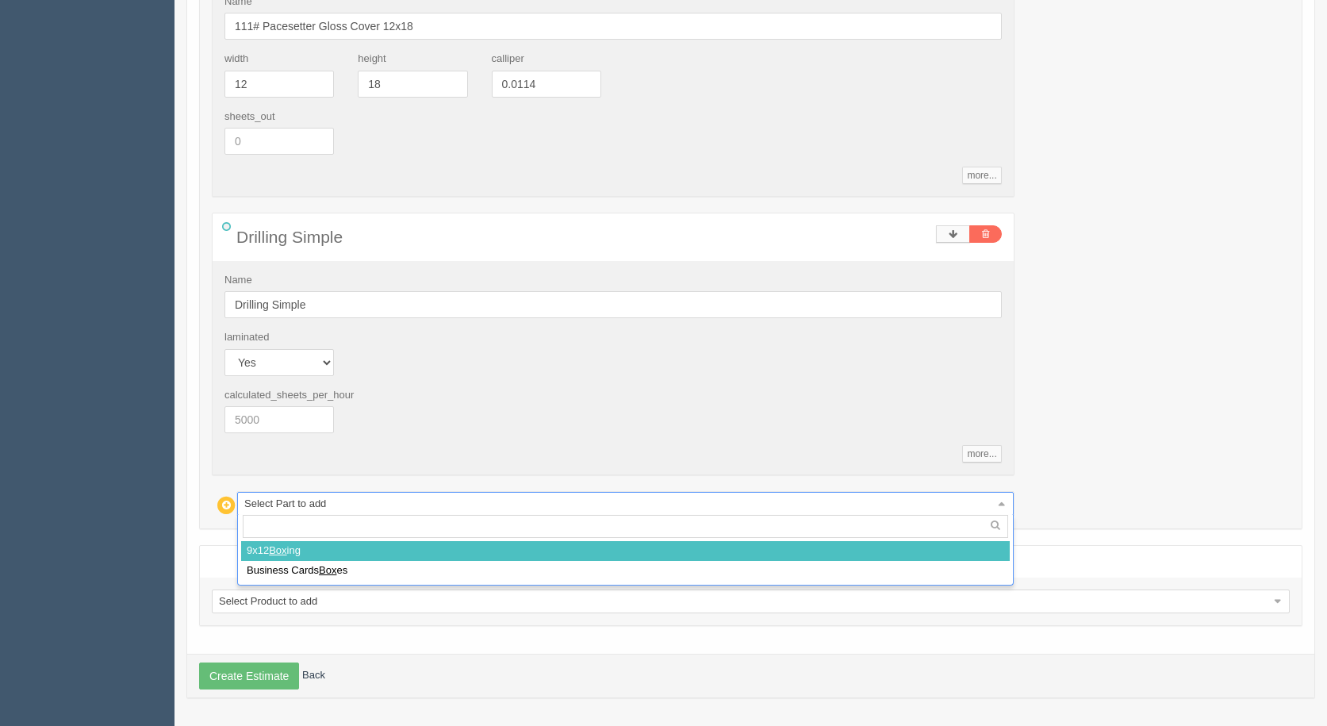
select select
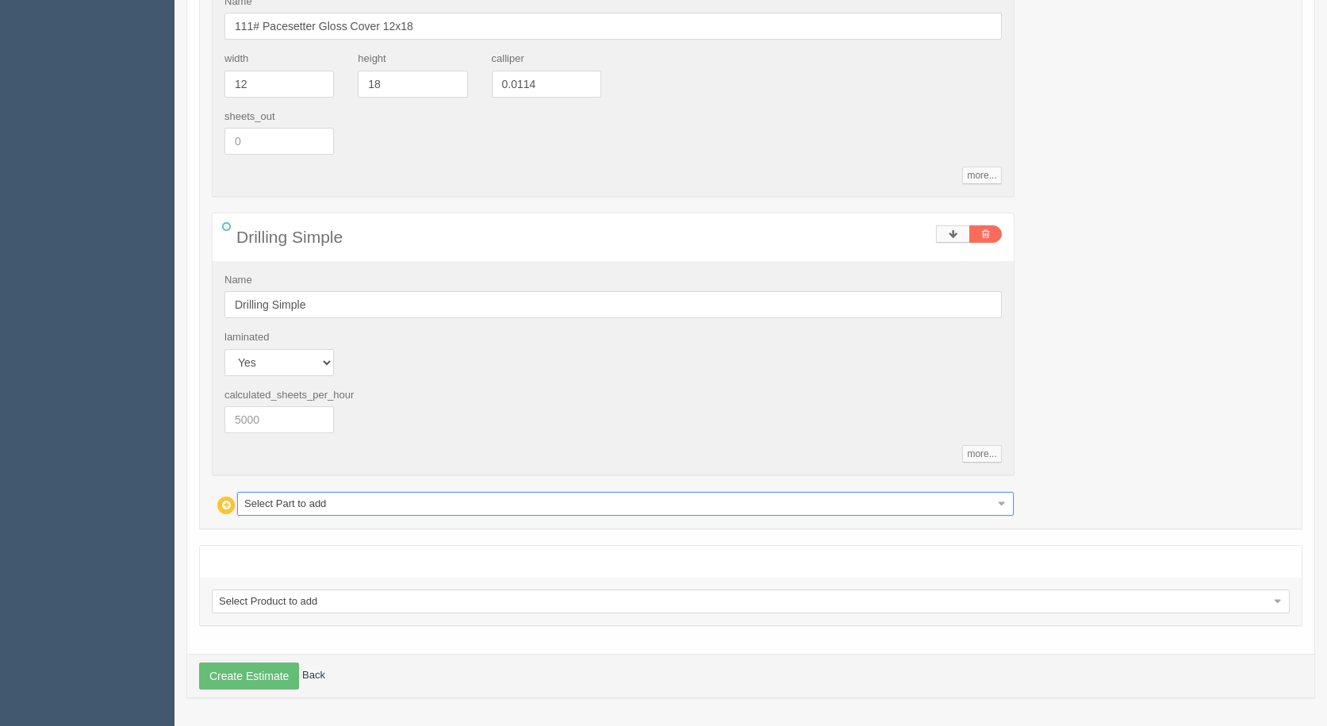
type input "266.91"
type input "15.96"
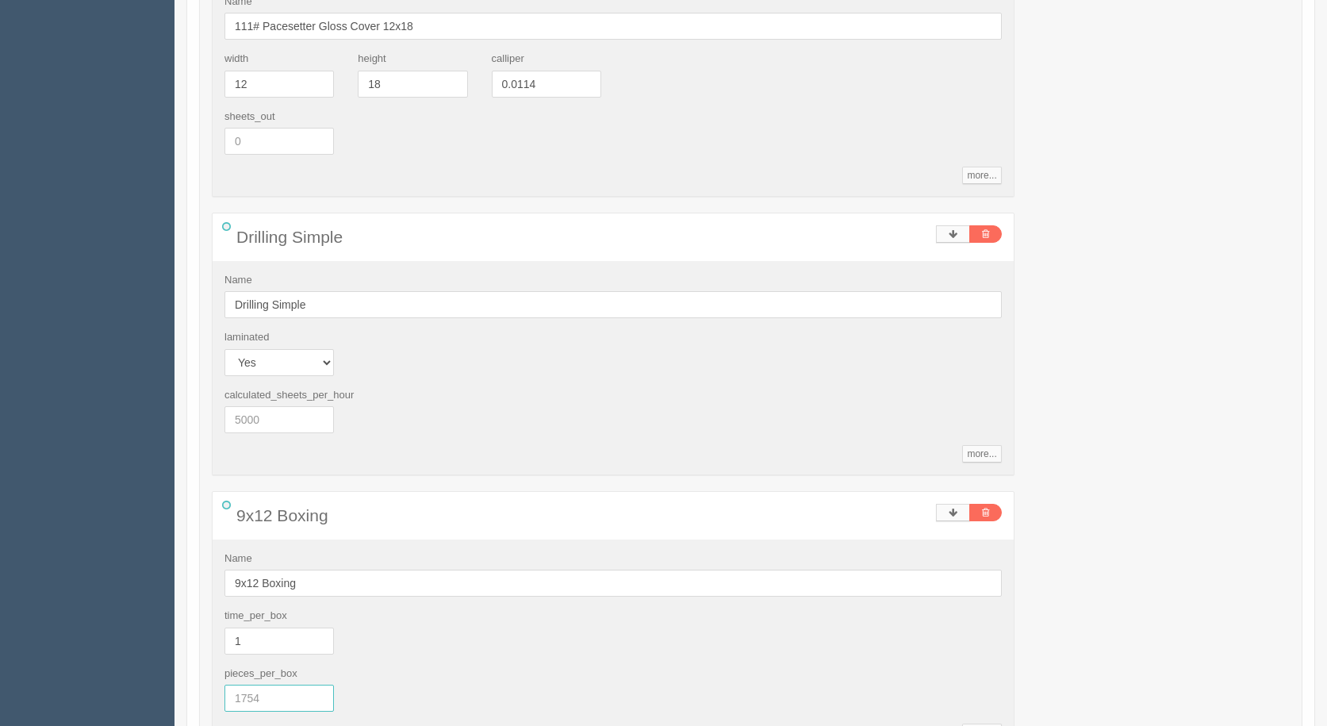
drag, startPoint x: 272, startPoint y: 700, endPoint x: 0, endPoint y: 653, distance: 276.1
click at [0, 653] on section "Dockets Estimates Customers" at bounding box center [663, 66] width 1327 height 1875
type input "1000"
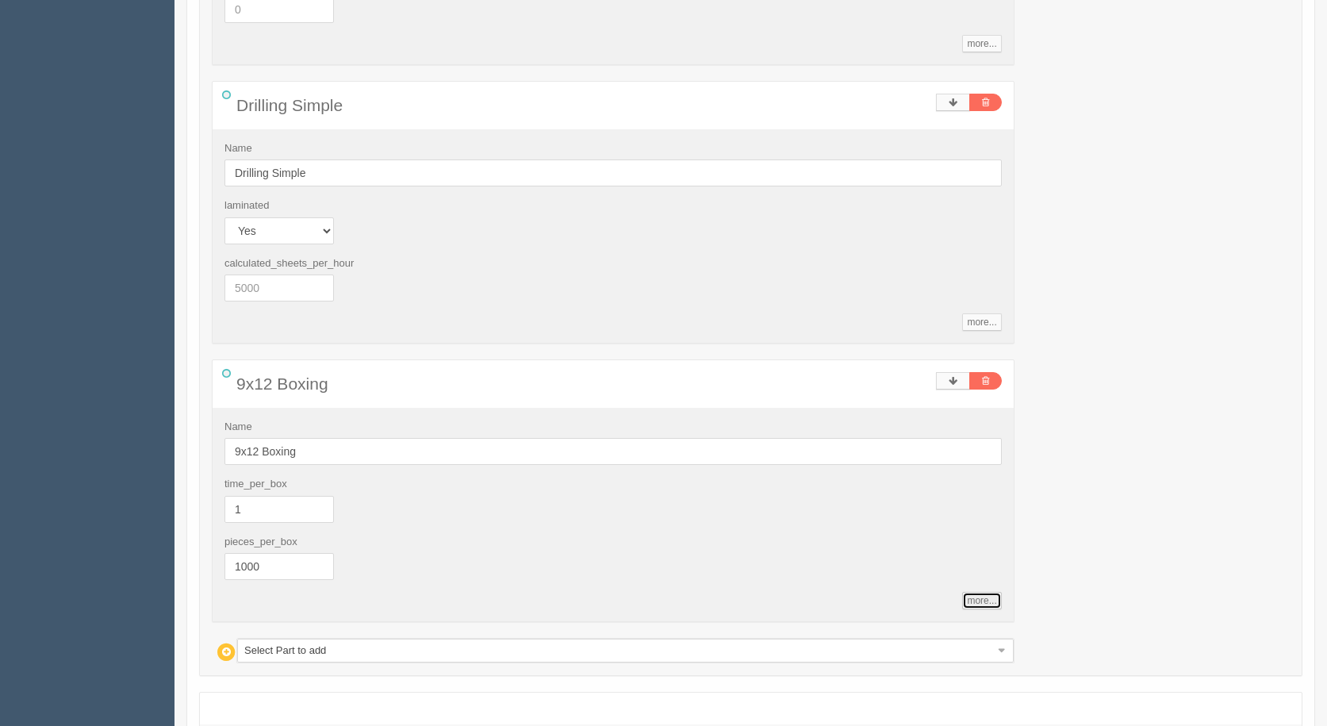
scroll to position [1189, 0]
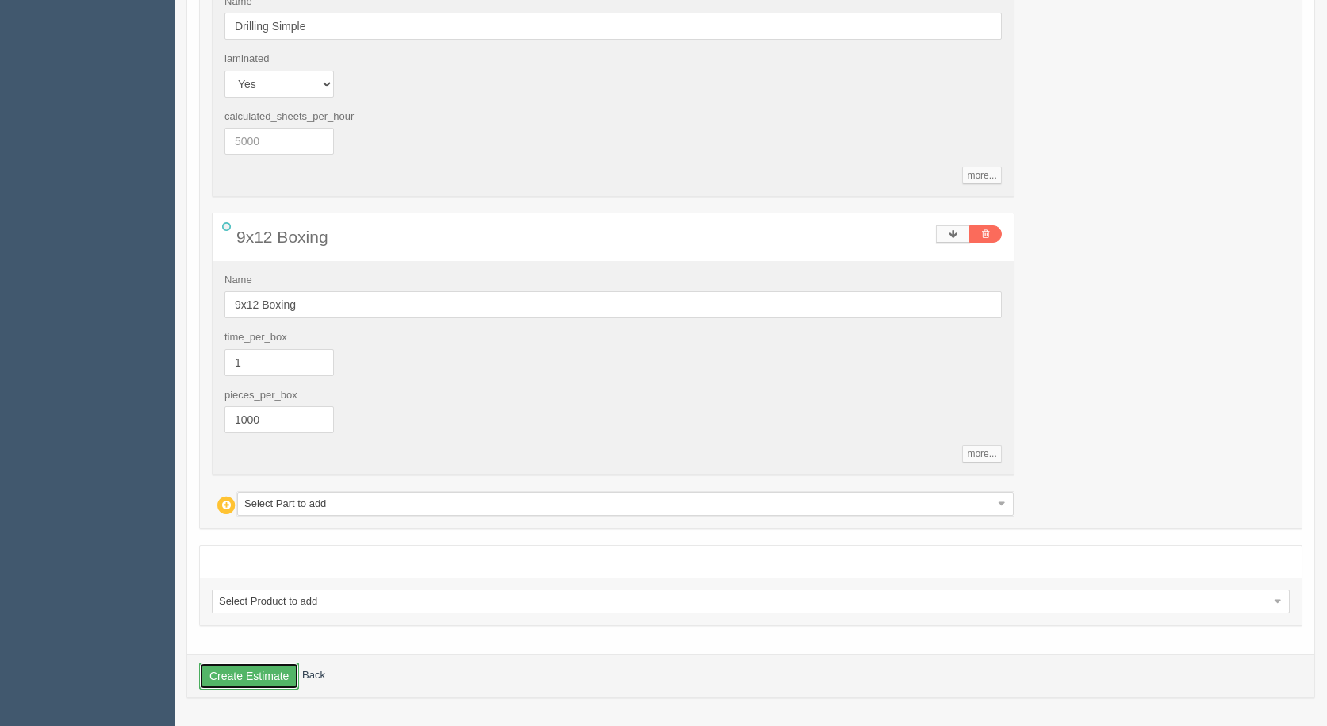
click at [253, 678] on button "Create Estimate" at bounding box center [249, 675] width 100 height 27
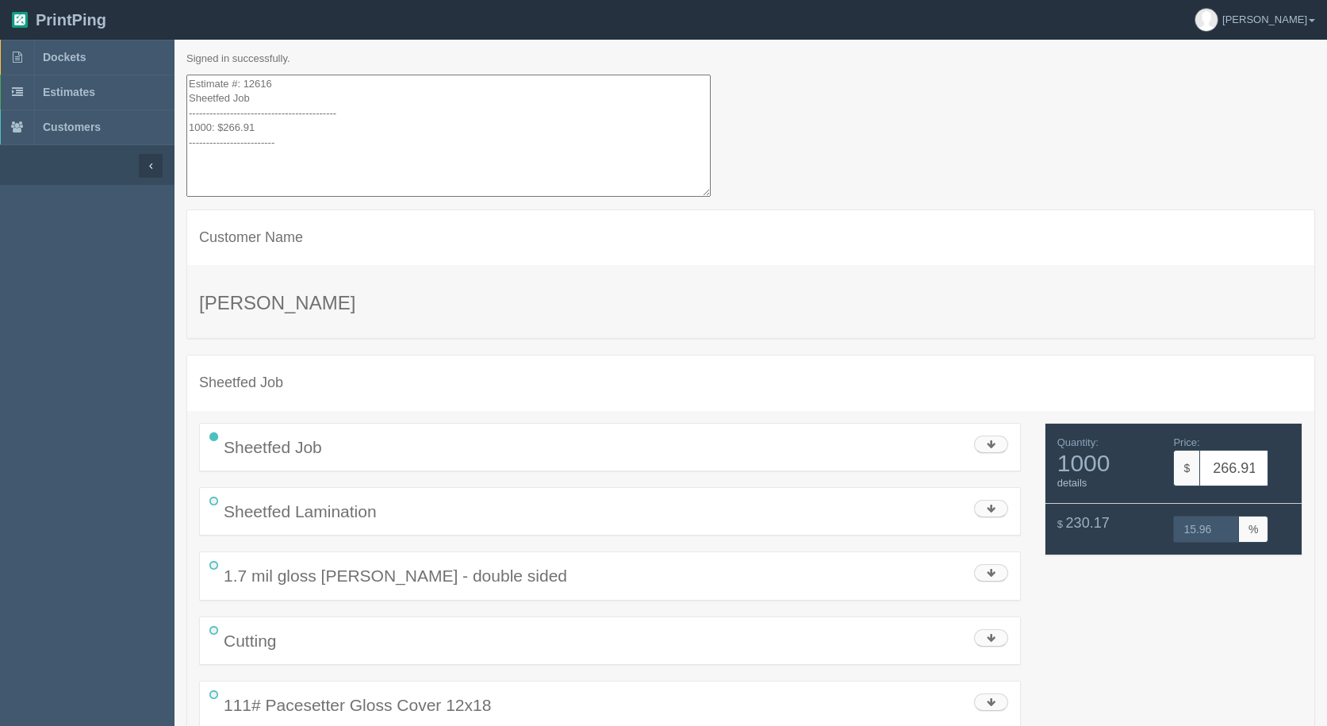
drag, startPoint x: 312, startPoint y: 159, endPoint x: 155, endPoint y: -36, distance: 251.0
click at [155, 0] on html "PrintPing [PERSON_NAME] Administration Edit account ( [EMAIL_ADDRESS][DOMAIN_NA…" at bounding box center [663, 464] width 1327 height 929
